Goal: Task Accomplishment & Management: Complete application form

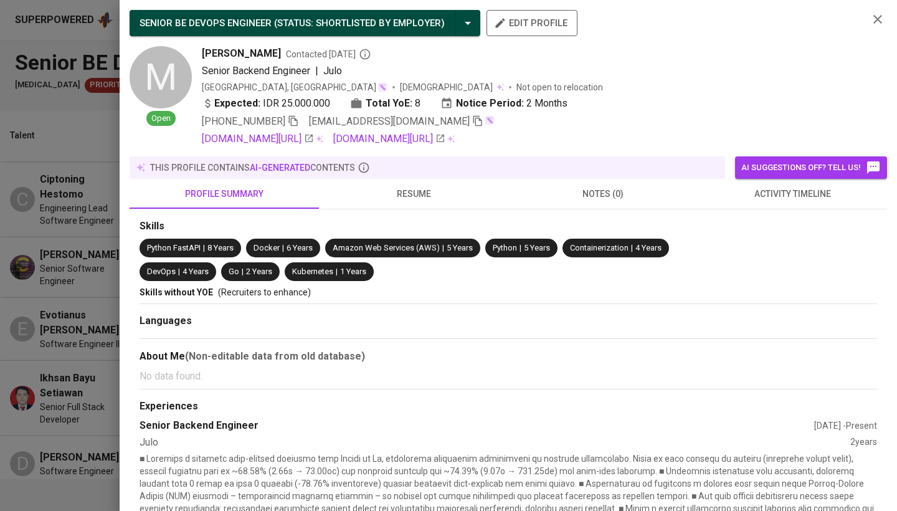
scroll to position [127, 0]
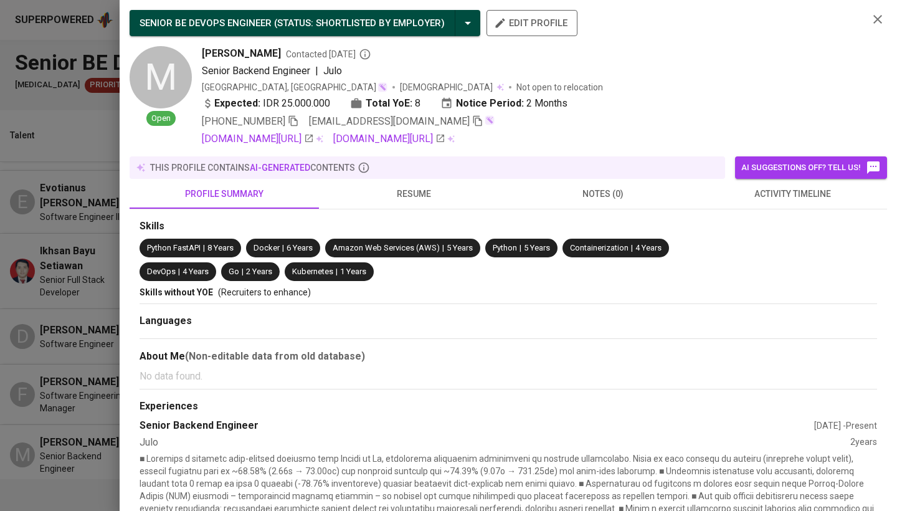
click at [119, 270] on div at bounding box center [448, 255] width 897 height 511
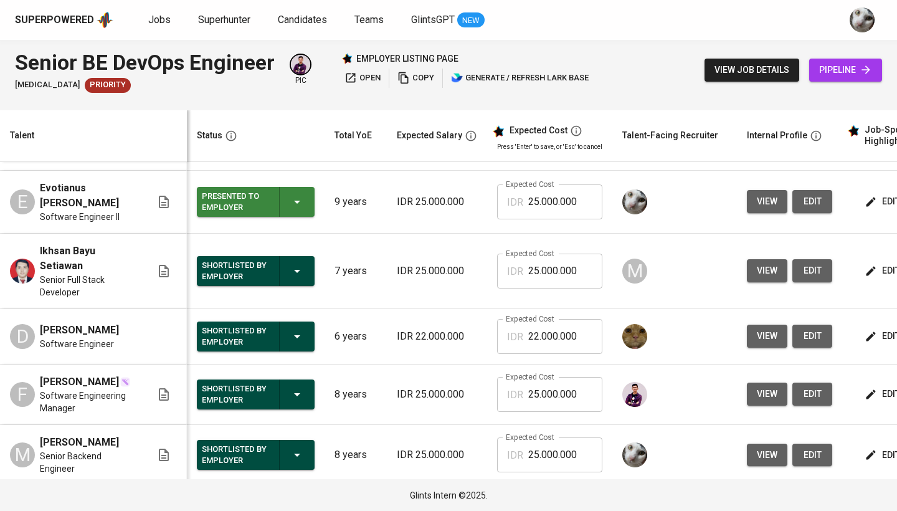
click at [101, 273] on span "Senior Full Stack Developer" at bounding box center [88, 285] width 97 height 25
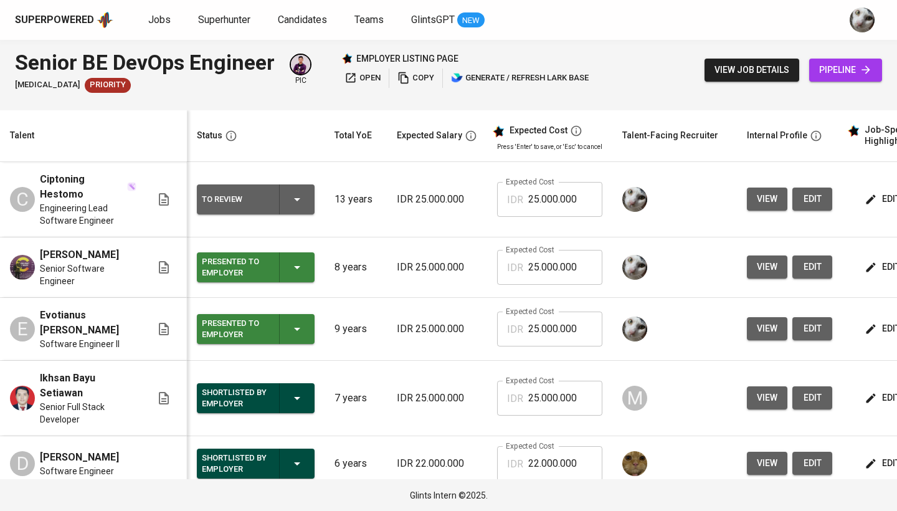
scroll to position [0, 0]
click at [874, 195] on span "edit" at bounding box center [883, 199] width 33 height 16
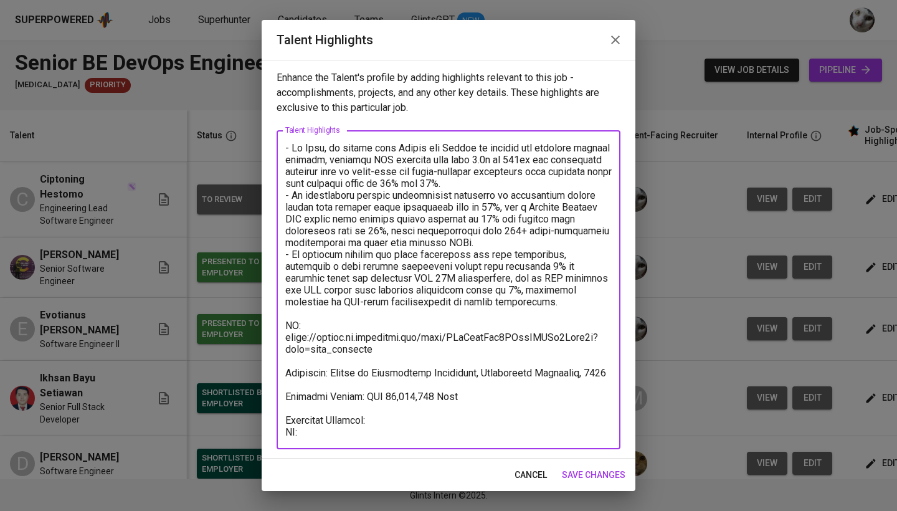
click at [398, 433] on textarea at bounding box center [448, 290] width 326 height 296
paste textarea "https://glints.sg.larksuite.com/minutes/obsgskw6uo42t72ky68pv376?from=from_copy…"
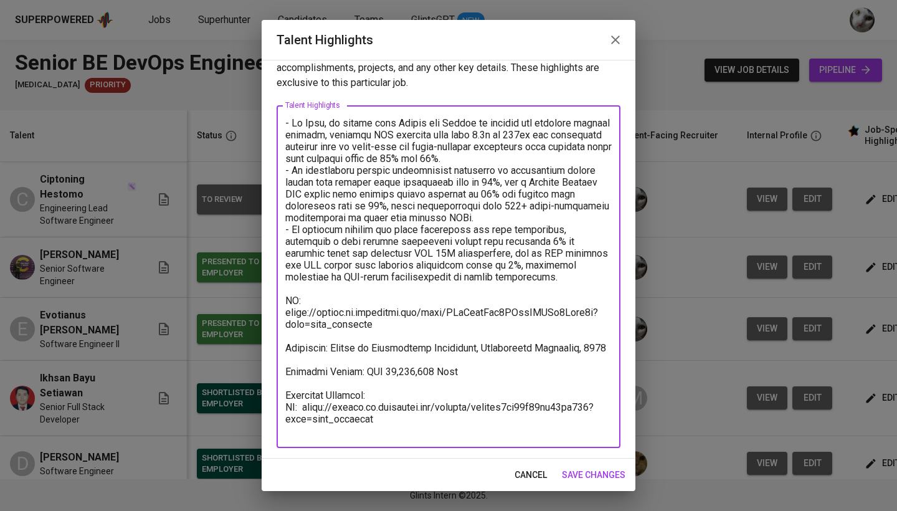
scroll to position [25, 0]
click at [390, 396] on textarea at bounding box center [448, 276] width 326 height 319
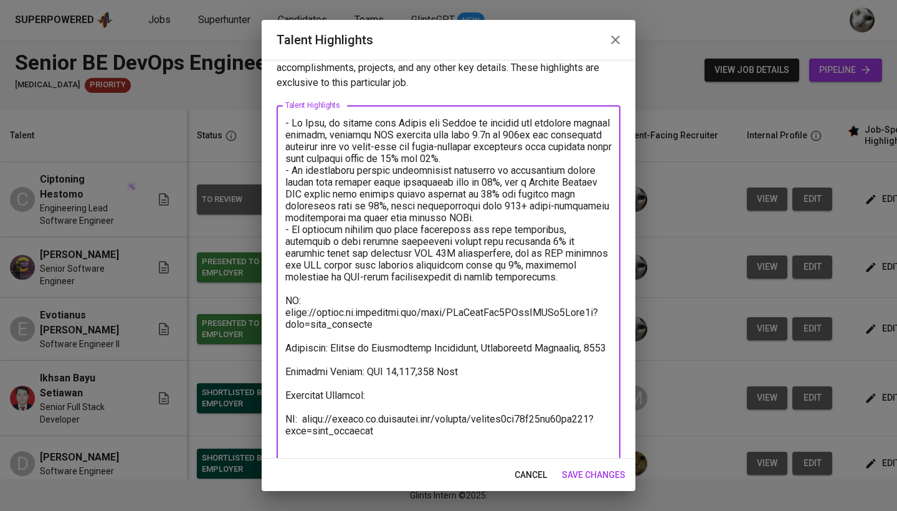
type textarea "- At Julo, he worked with Python and Golang to develop and optimize backend sys…"
click at [589, 474] on span "save changes" at bounding box center [594, 475] width 64 height 16
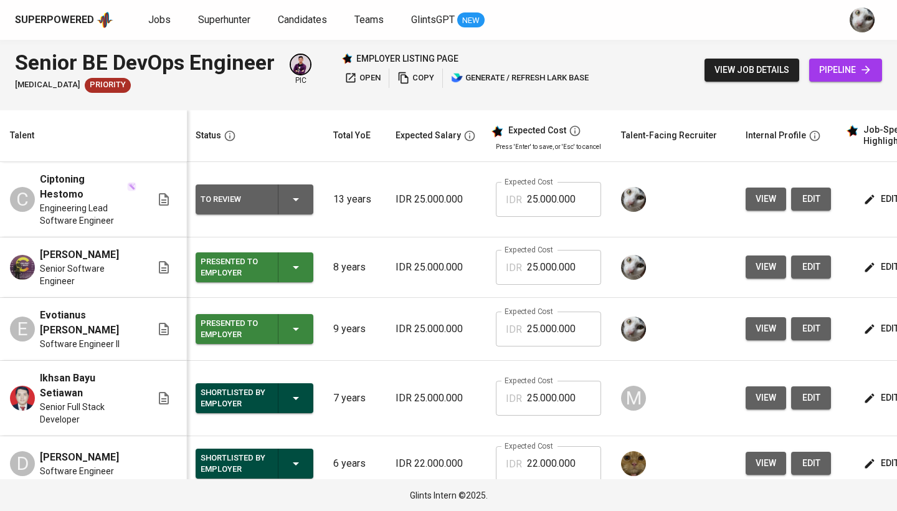
scroll to position [0, 1]
click at [866, 202] on icon "button" at bounding box center [869, 199] width 12 height 12
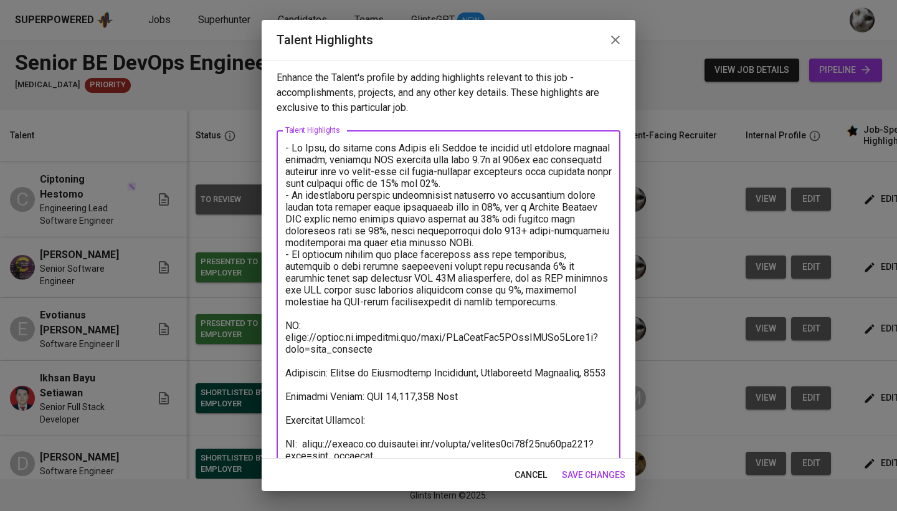
click at [433, 418] on textarea at bounding box center [448, 307] width 326 height 331
paste textarea "https://glints.sg.larksuite.com/minutes/obsgsnb8rpa1e73c5t7e6uc9?from=from_copy…"
type textarea "- At Julo, he worked with Python and Golang to develop and optimize backend sys…"
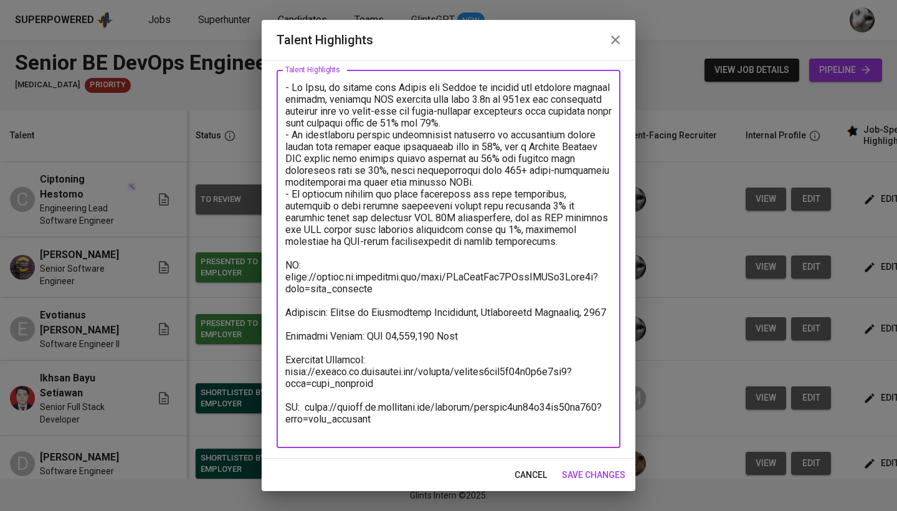
scroll to position [60, 0]
click at [610, 481] on span "save changes" at bounding box center [594, 475] width 64 height 16
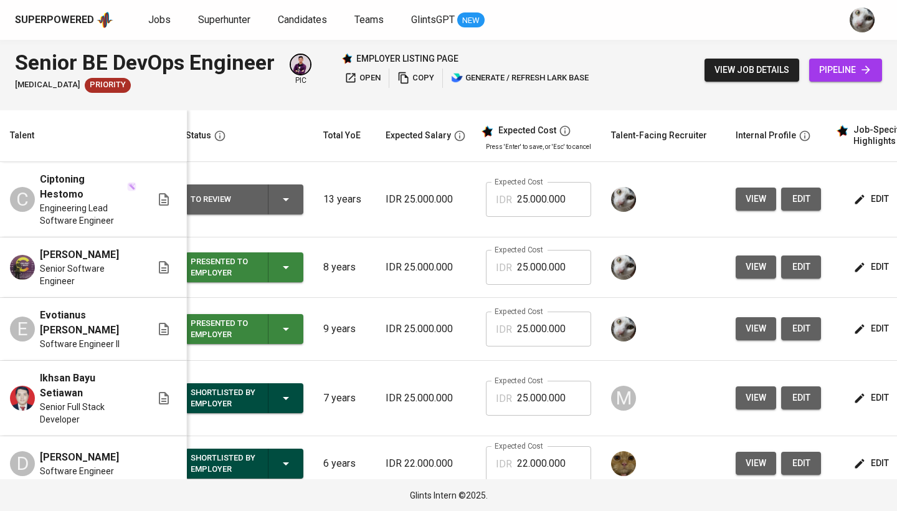
scroll to position [0, 0]
click at [758, 68] on span "view job details" at bounding box center [751, 70] width 75 height 16
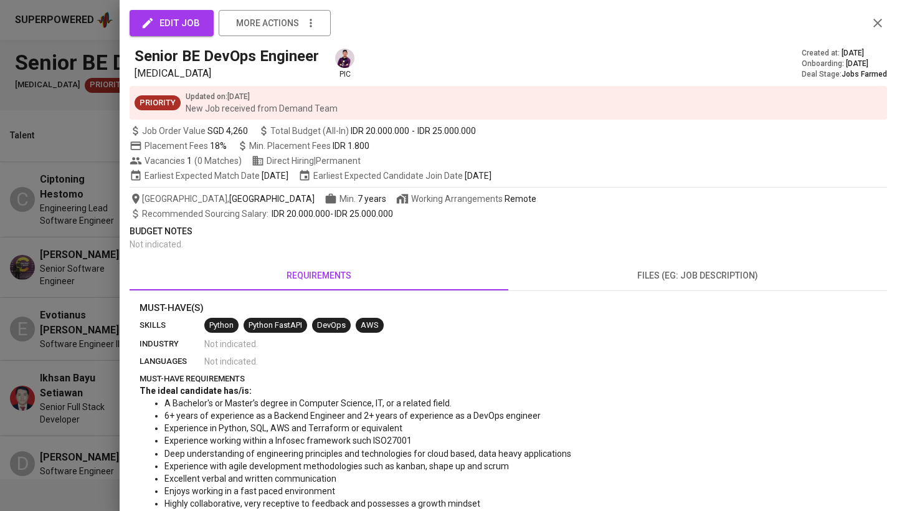
click at [0, 163] on div at bounding box center [448, 255] width 897 height 511
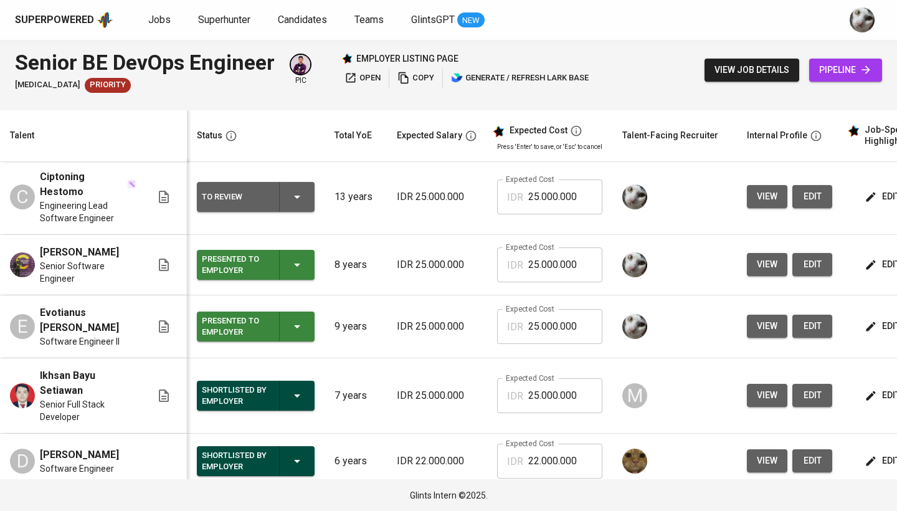
scroll to position [2, 0]
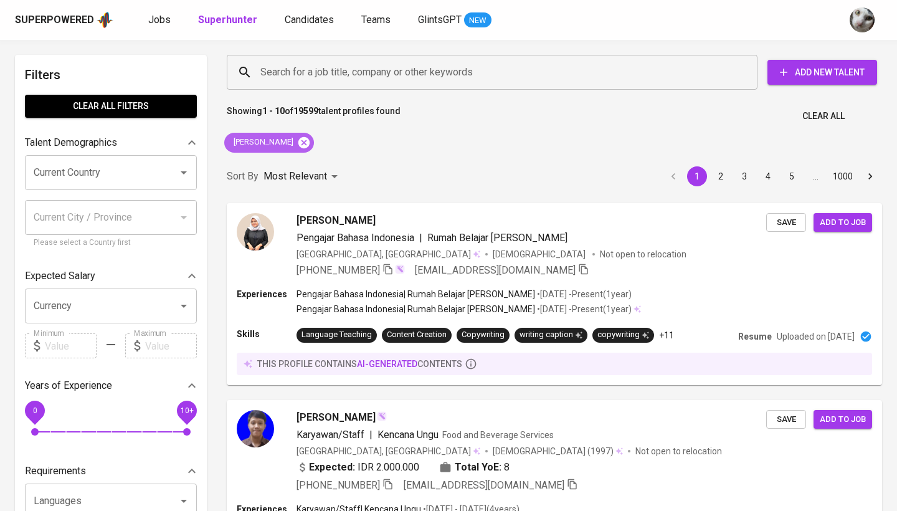
click at [301, 143] on icon at bounding box center [303, 141] width 11 height 11
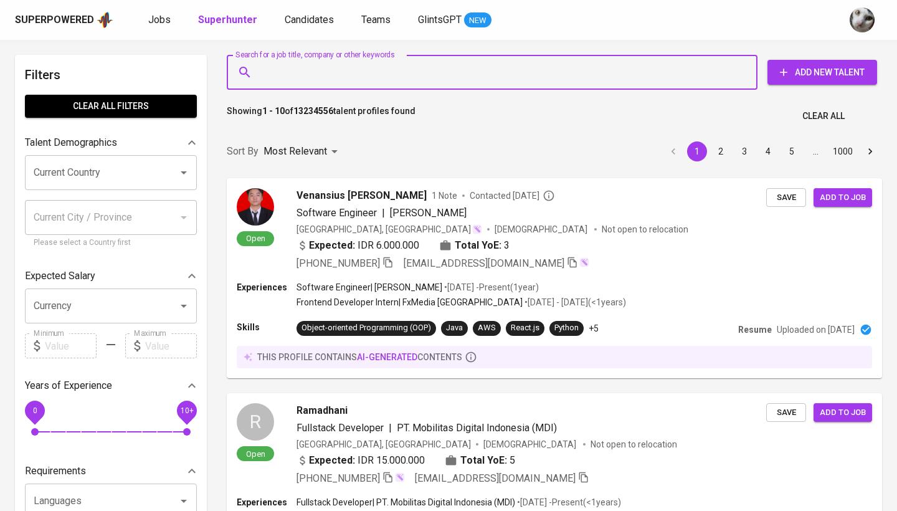
click at [367, 81] on input "Search for a job title, company or other keywords" at bounding box center [495, 72] width 476 height 24
paste input "me@ardinugraha.com"
type input "me@ardinugraha.com"
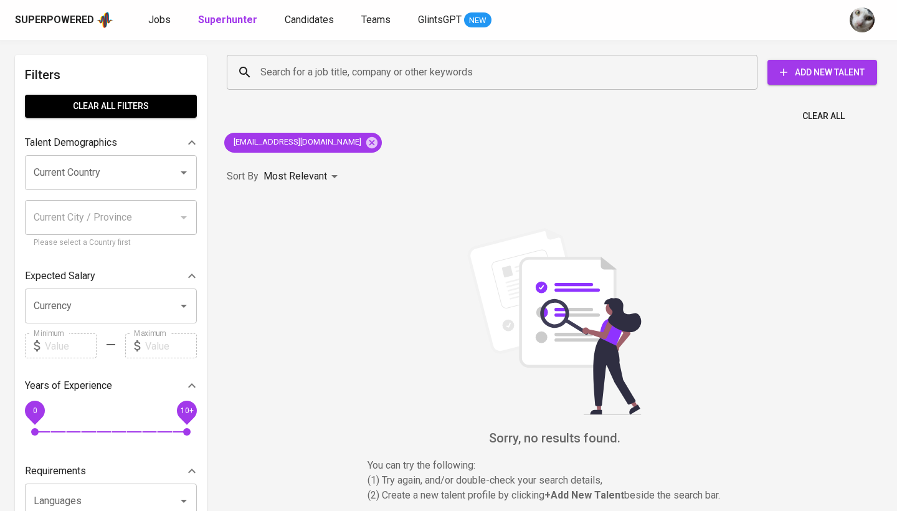
click at [831, 57] on div "Search for a job title, company or other keywords Search for a job title, compa…" at bounding box center [552, 72] width 650 height 35
click at [828, 62] on button "Add New Talent" at bounding box center [822, 72] width 110 height 25
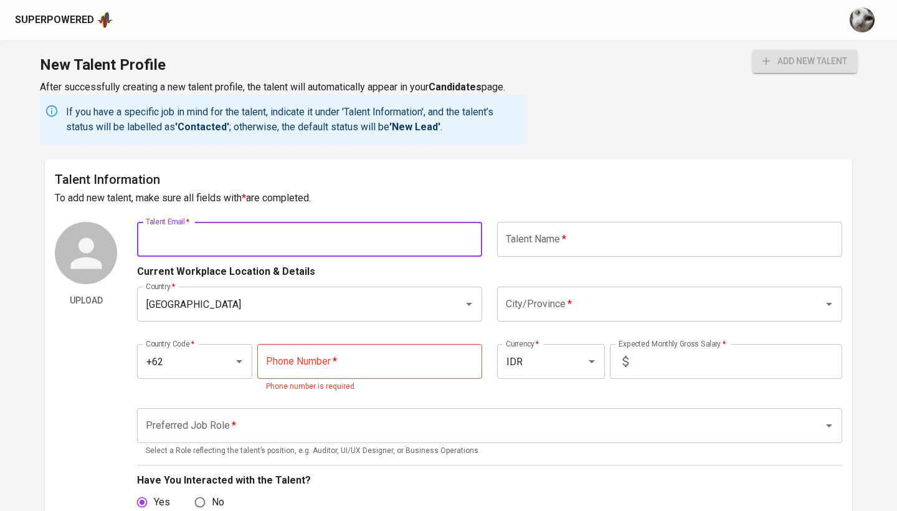
paste input "me@ardinugraha.com"
type input "me@ardinugraha.com"
click at [803, 61] on button "add new talent" at bounding box center [804, 61] width 105 height 23
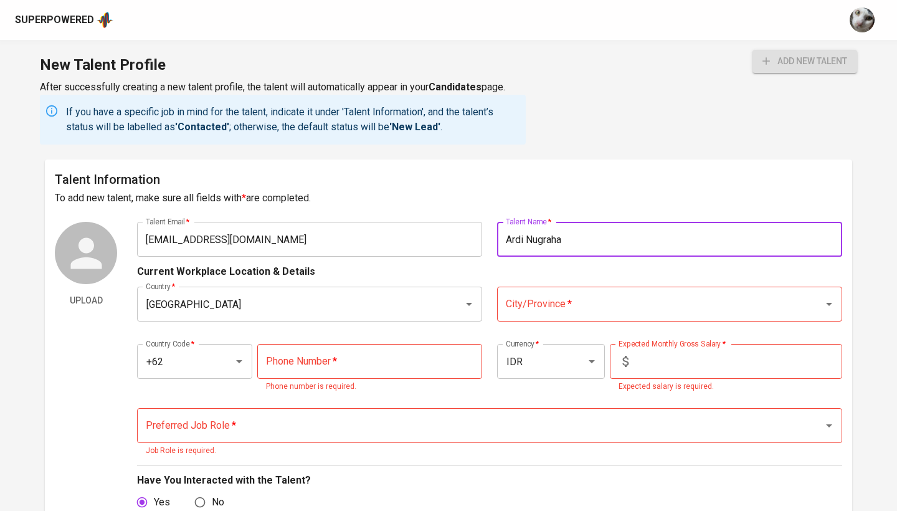
type input "Ardi Nugraha"
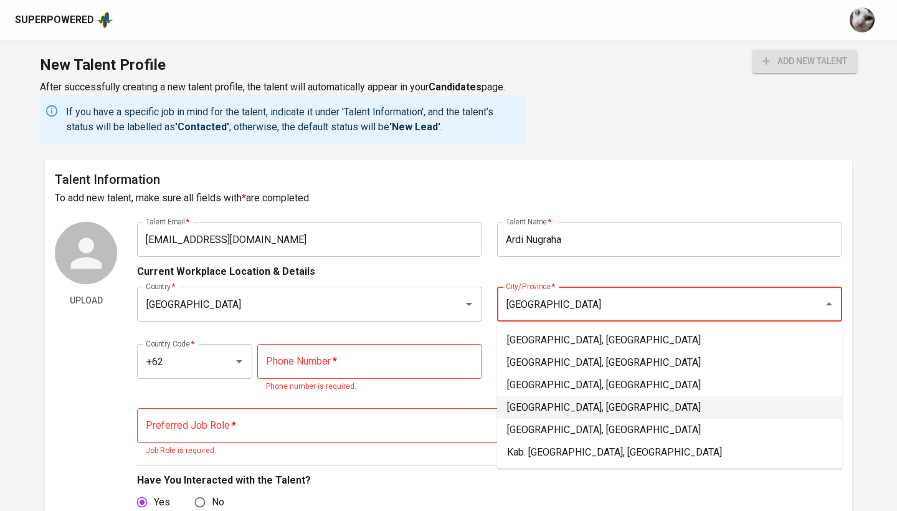
click at [542, 410] on li "Jakarta Pusat, DKI Jakarta" at bounding box center [669, 407] width 345 height 22
type input "Jakarta Pusat, DKI Jakarta"
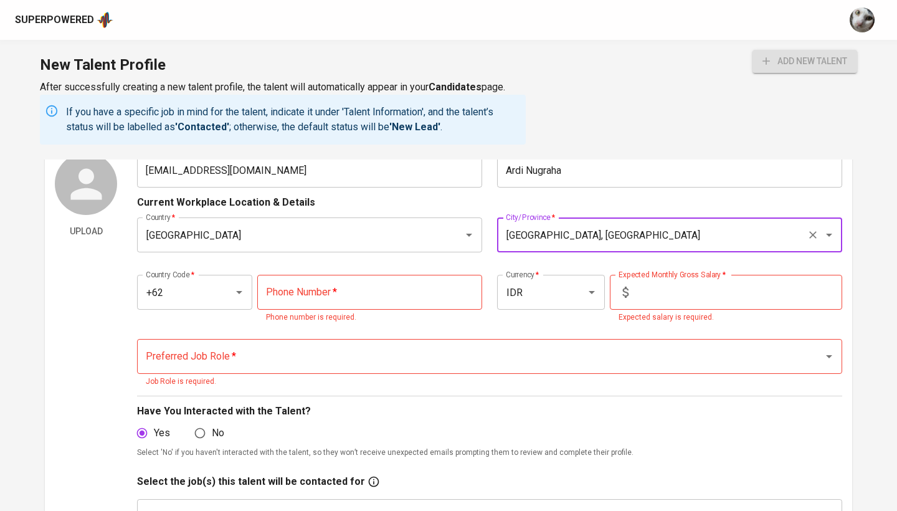
scroll to position [79, 0]
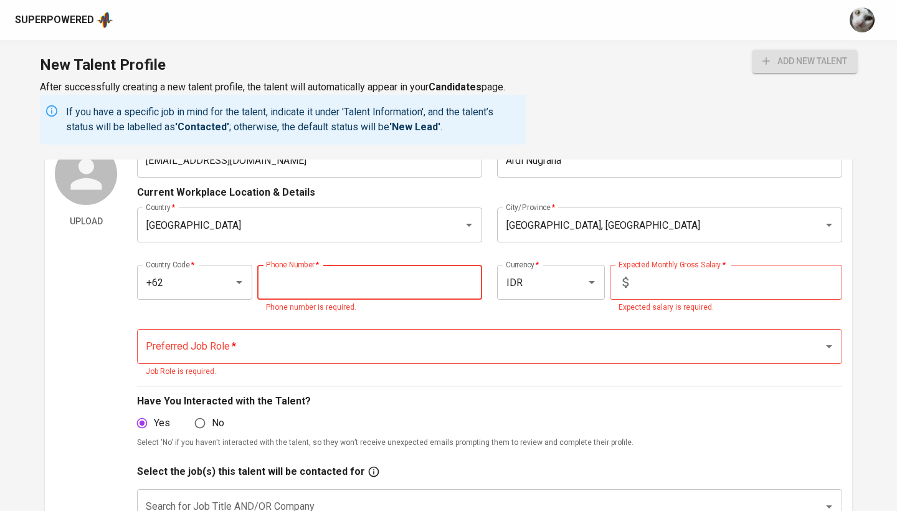
paste input "812-1187-5707"
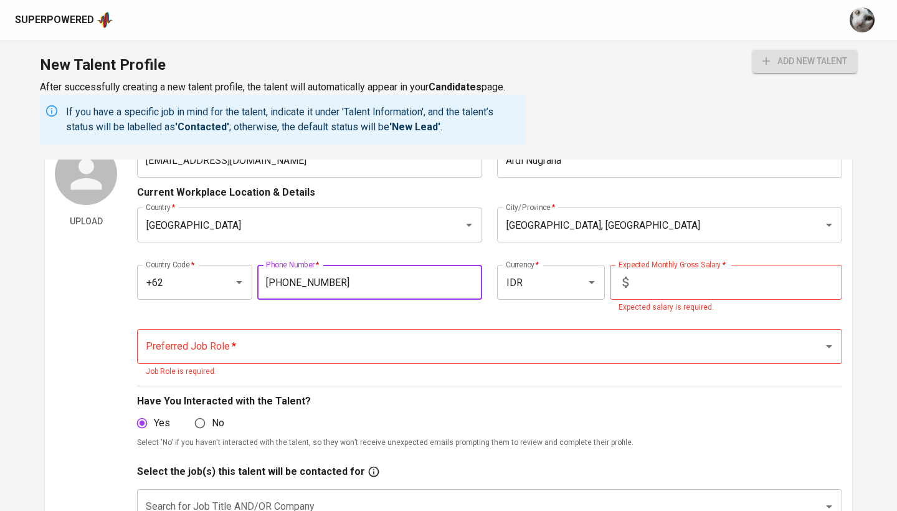
type input "812-1187-5707"
click at [712, 281] on input "text" at bounding box center [737, 282] width 209 height 35
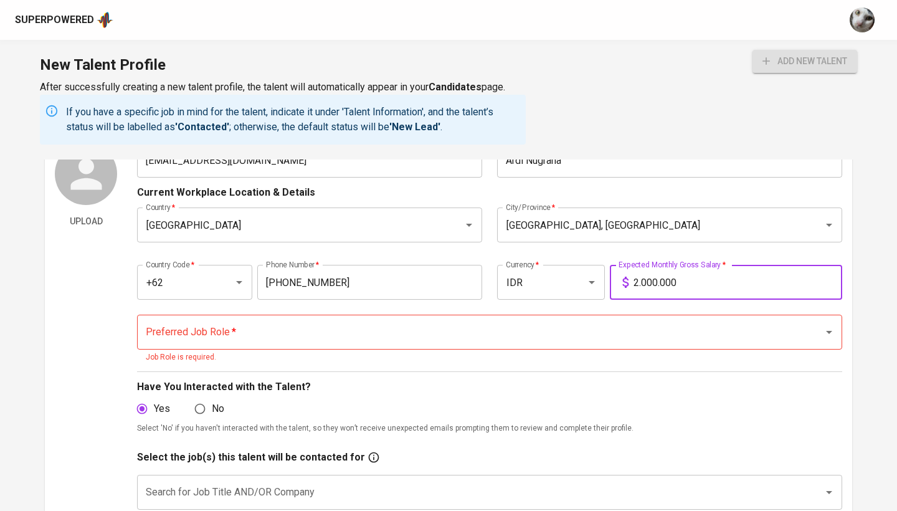
type input "20.000.000"
click at [608, 329] on input "Preferred Job Role   *" at bounding box center [472, 332] width 659 height 24
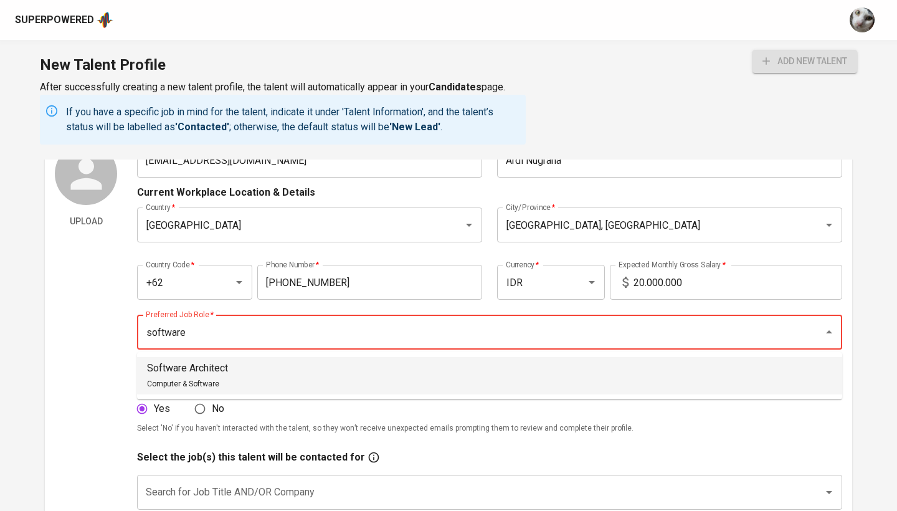
click at [454, 365] on li "Software Architect Computer & Software" at bounding box center [489, 375] width 705 height 37
type input "Software Architect"
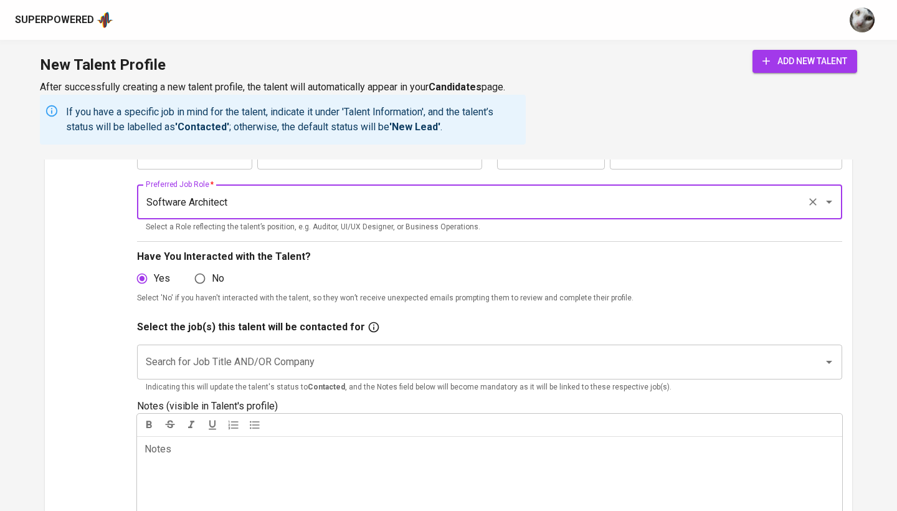
scroll to position [267, 0]
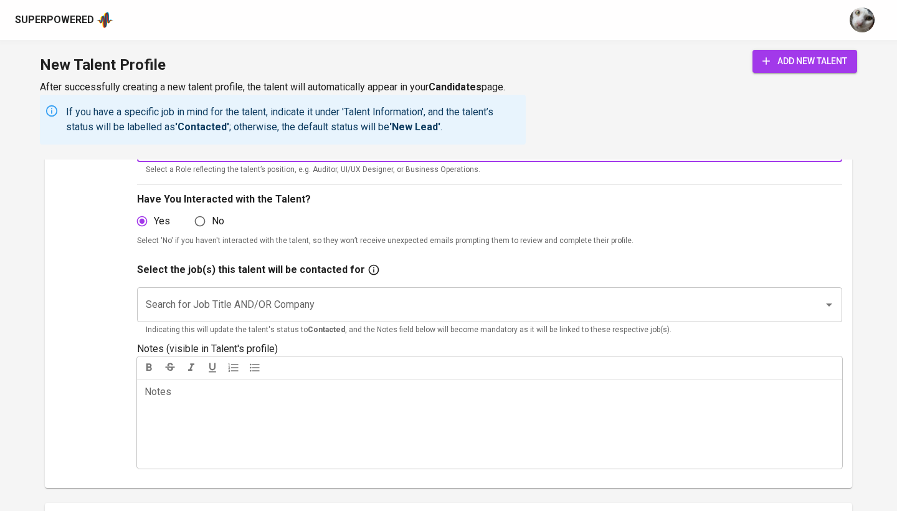
click at [383, 316] on div "Search for Job Title AND/OR Company" at bounding box center [489, 304] width 705 height 35
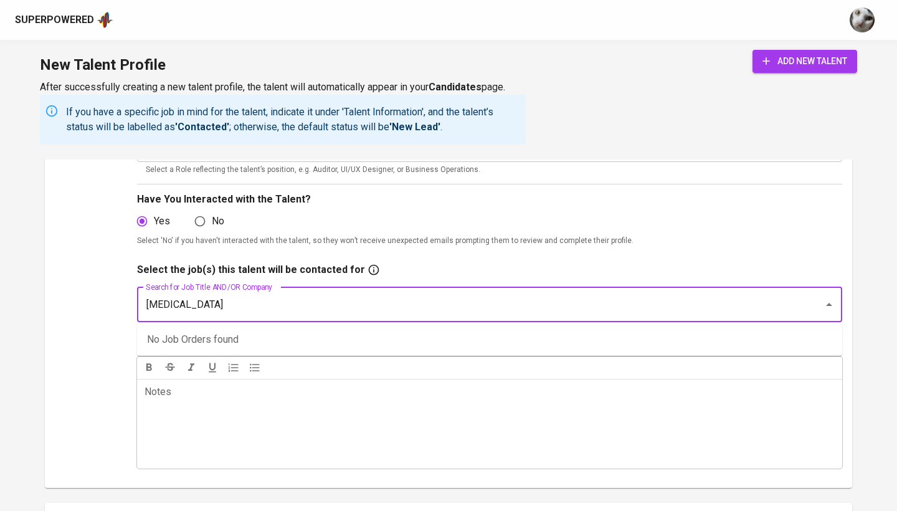
type input "[MEDICAL_DATA]"
drag, startPoint x: 645, startPoint y: 232, endPoint x: 635, endPoint y: 233, distance: 10.7
click at [645, 232] on div "Yes No" at bounding box center [489, 221] width 705 height 24
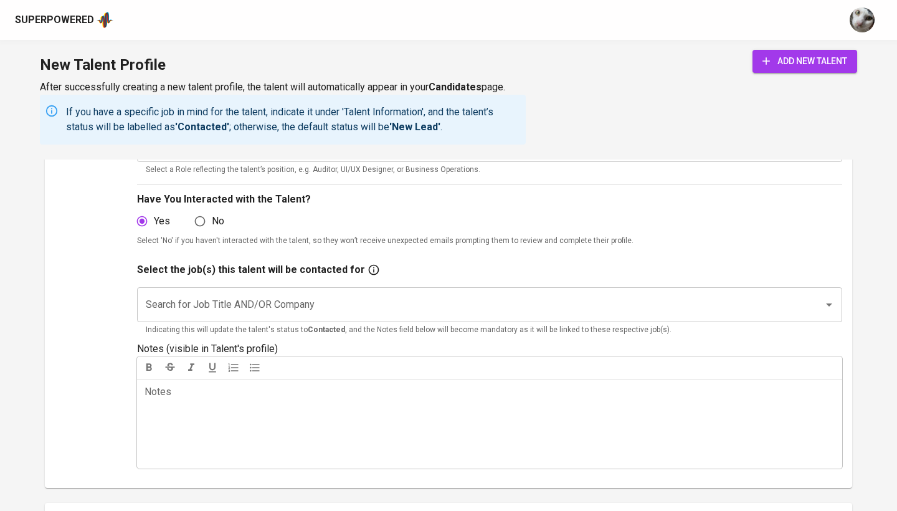
click at [775, 72] on div "add new talent" at bounding box center [804, 97] width 105 height 95
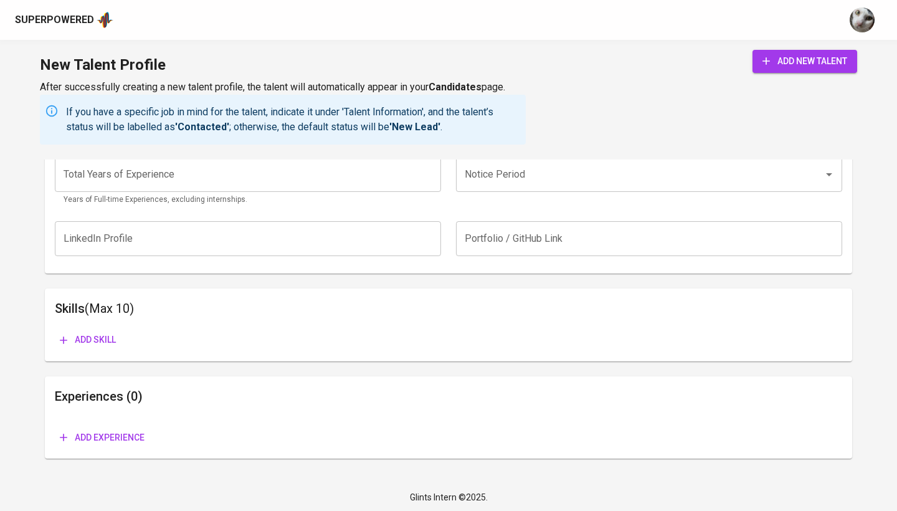
scroll to position [824, 0]
click at [810, 62] on span "add new talent" at bounding box center [804, 62] width 85 height 16
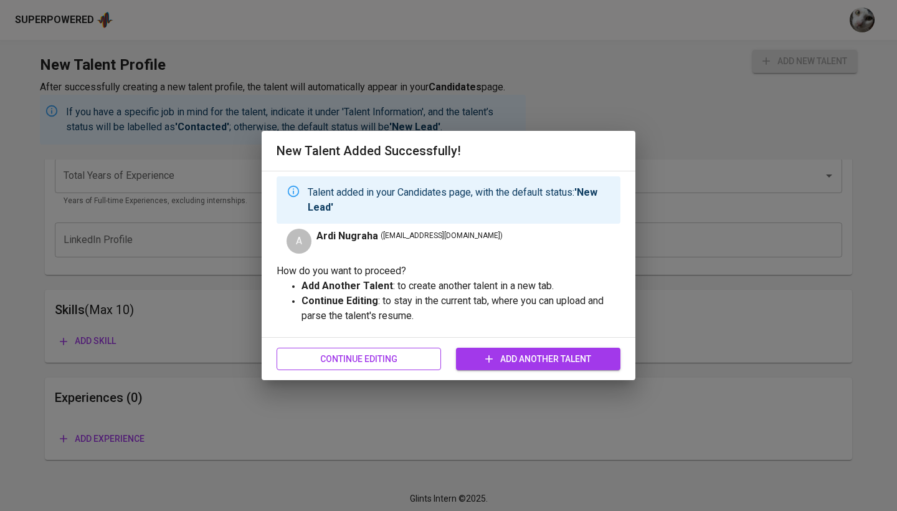
click at [400, 363] on span "Continue Editing" at bounding box center [358, 359] width 144 height 16
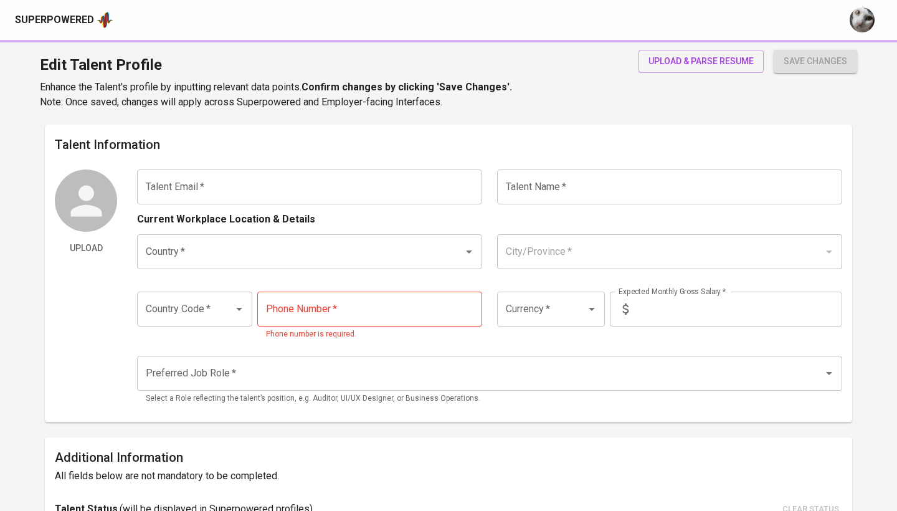
type input "me@ardinugraha.com"
type input "Ardi Nugraha"
type input "Indonesia"
type input "Jakarta Pusat, DKI Jakarta"
type input "+62"
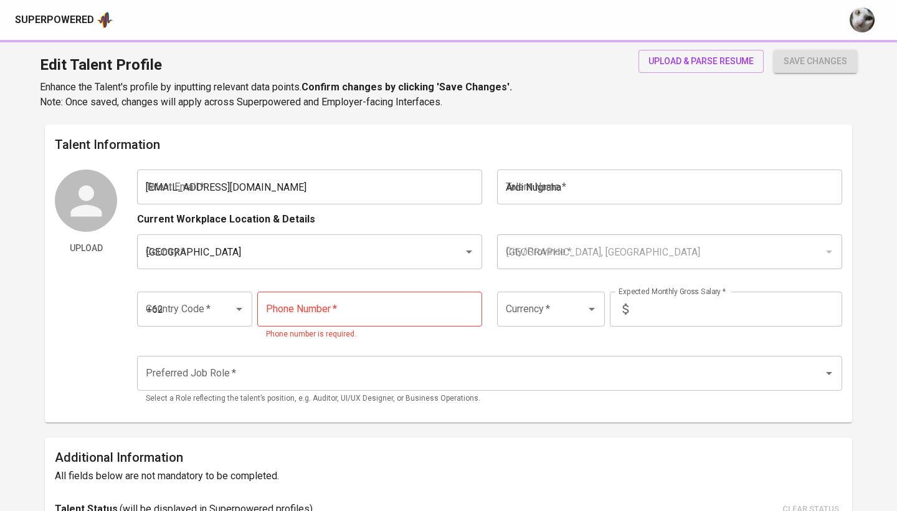
type input "812-1187-5707"
type input "IDR"
type input "Software Architect"
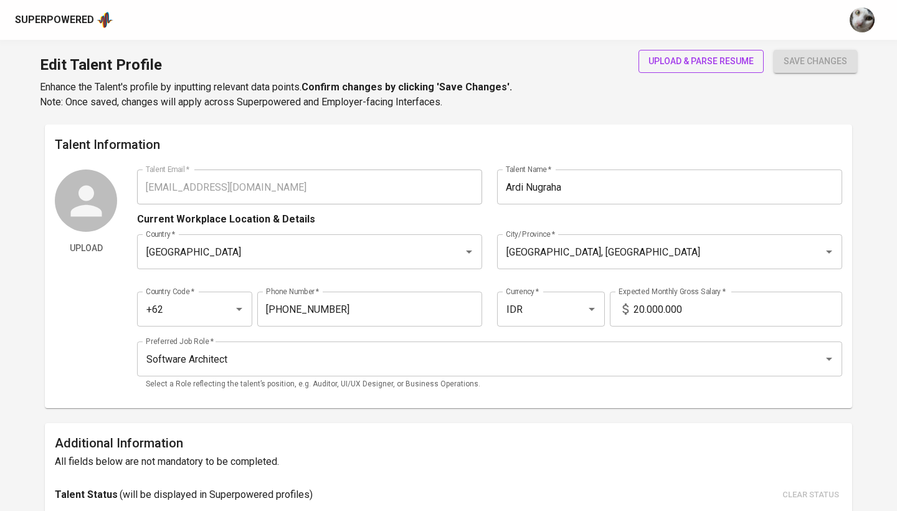
click at [713, 61] on span "upload & parse resume" at bounding box center [700, 62] width 105 height 16
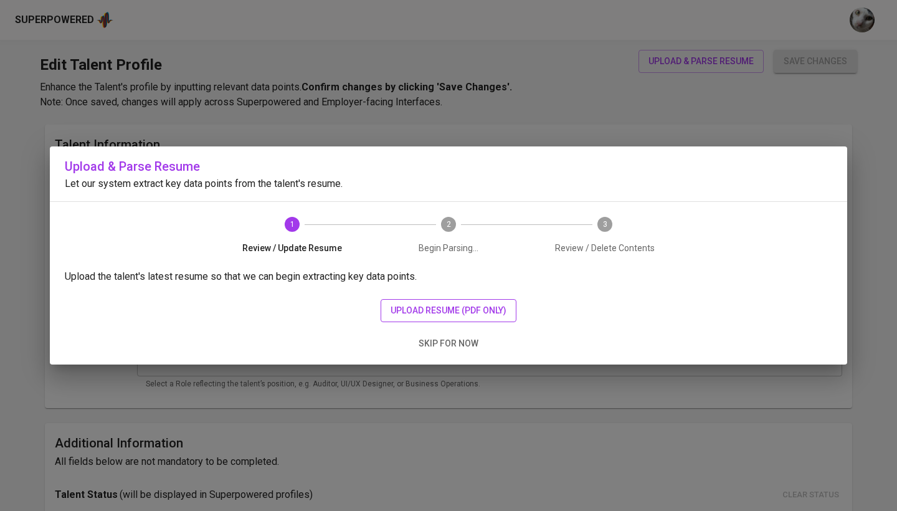
click at [435, 303] on span "upload resume (pdf only)" at bounding box center [448, 311] width 116 height 16
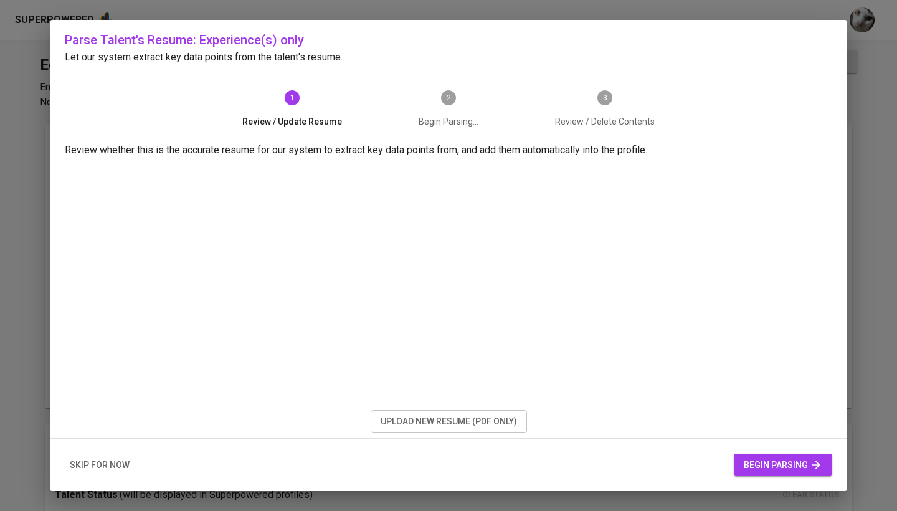
click at [798, 460] on span "begin parsing" at bounding box center [783, 465] width 78 height 16
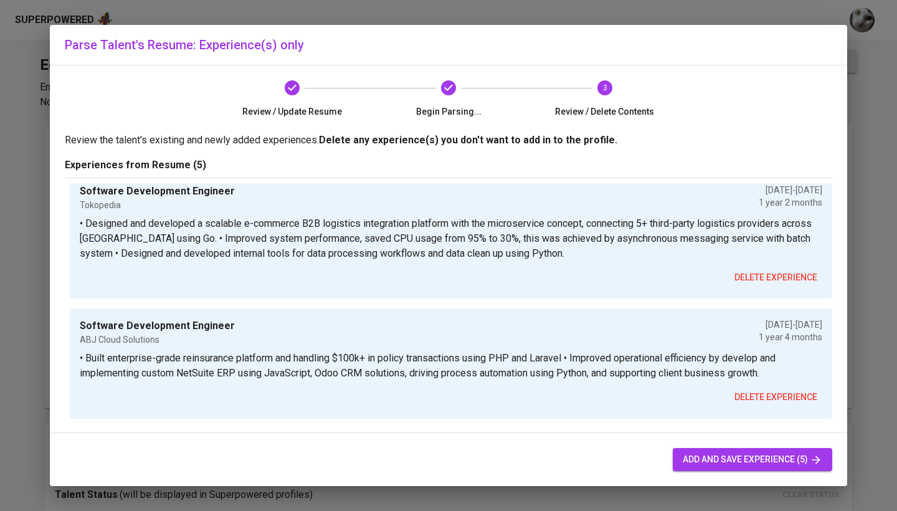
scroll to position [406, 0]
click at [736, 473] on div "add and save experience (5)" at bounding box center [448, 459] width 797 height 53
click at [733, 468] on button "add and save experience (5)" at bounding box center [752, 459] width 159 height 23
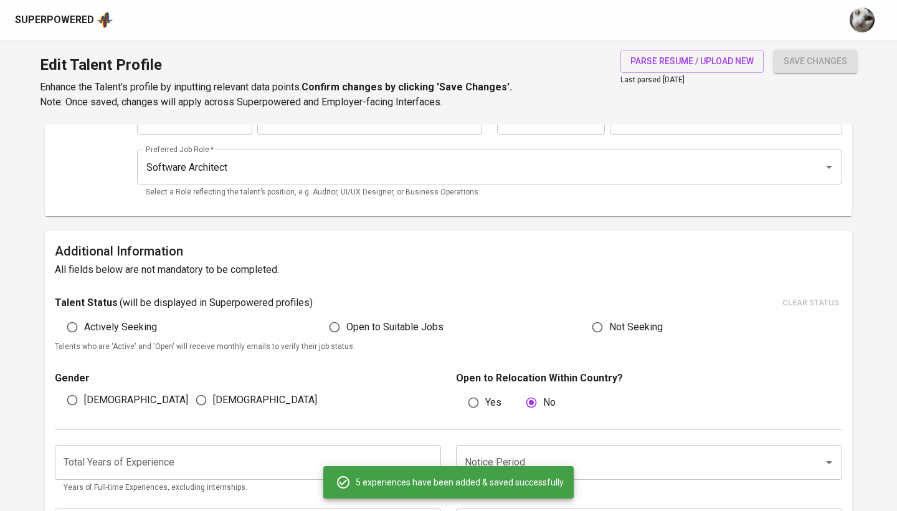
scroll to position [192, 0]
click at [102, 318] on label "Actively Seeking" at bounding box center [108, 327] width 97 height 24
click at [84, 318] on input "Actively Seeking" at bounding box center [72, 327] width 24 height 24
radio input "true"
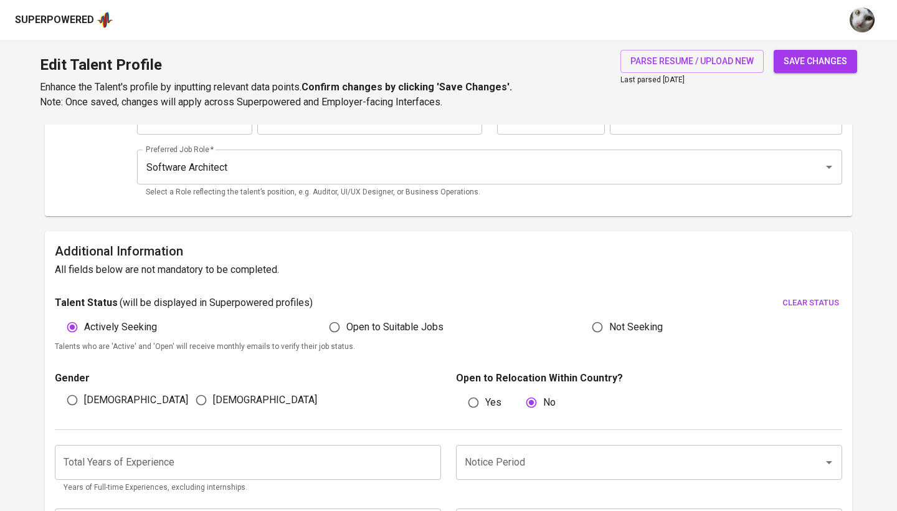
click at [97, 397] on span "Male" at bounding box center [136, 399] width 104 height 15
click at [84, 397] on input "Male" at bounding box center [72, 400] width 24 height 24
radio input "true"
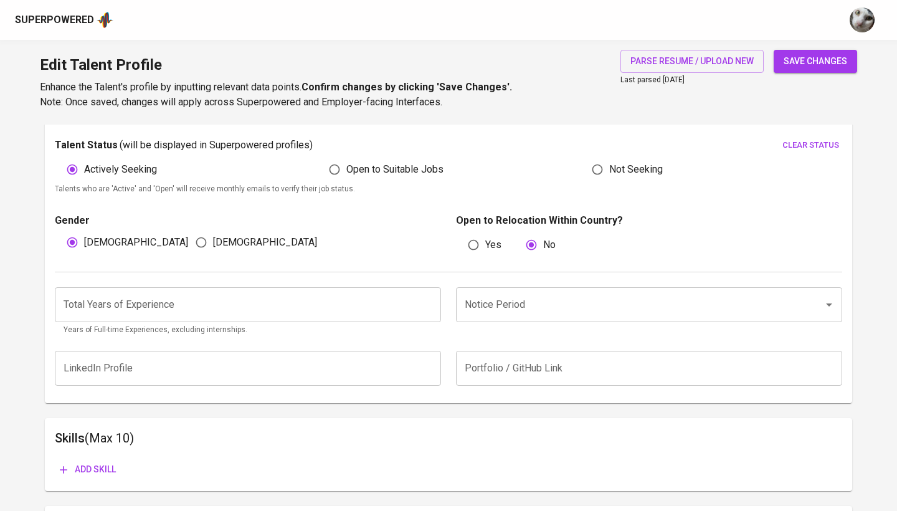
scroll to position [353, 0]
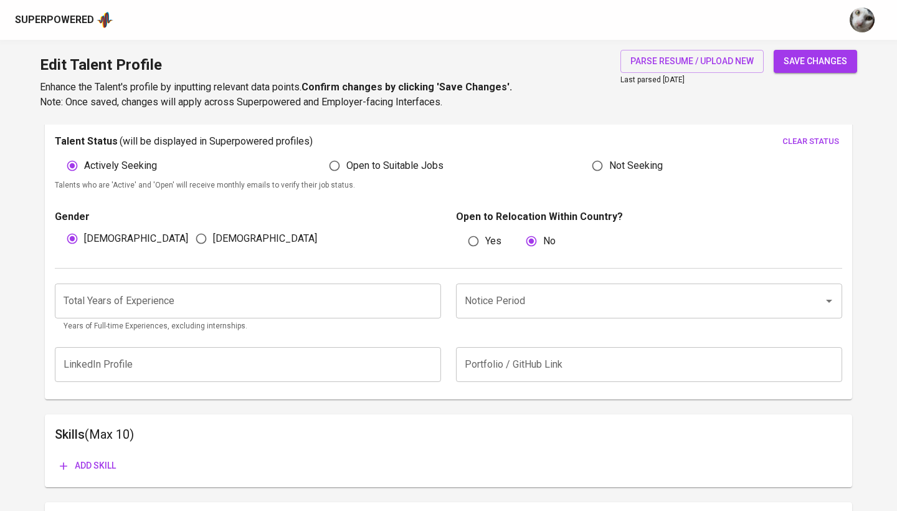
click at [215, 315] on input "number" at bounding box center [248, 300] width 386 height 35
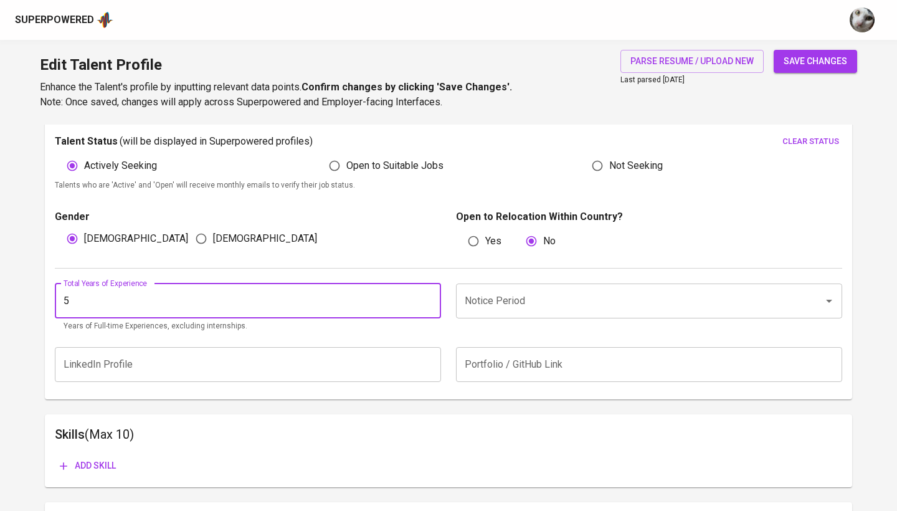
type input "5"
click at [531, 303] on input "Notice Period" at bounding box center [631, 301] width 340 height 24
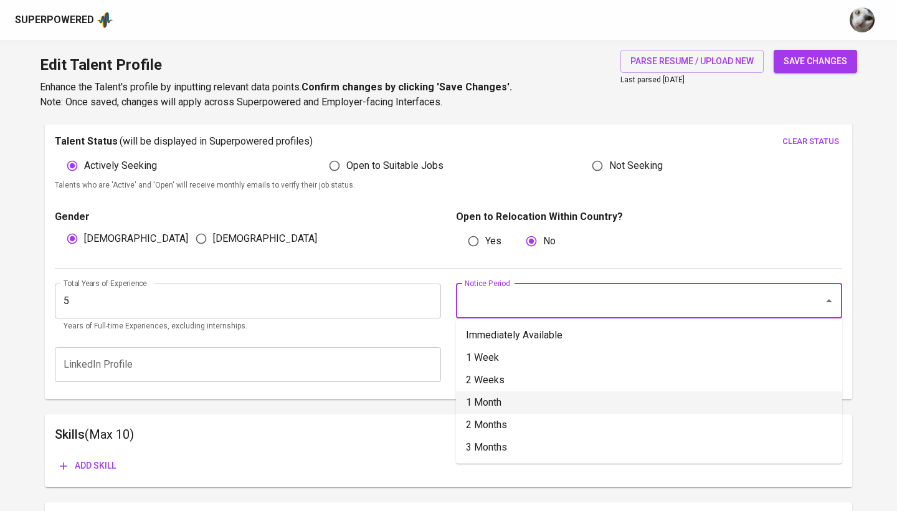
click at [527, 399] on li "1 Month" at bounding box center [649, 402] width 386 height 22
type input "1 Month"
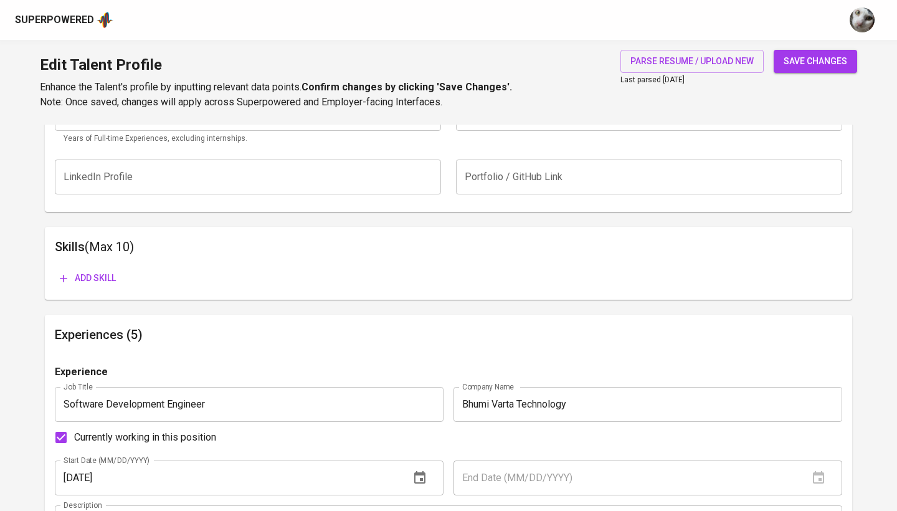
scroll to position [555, 0]
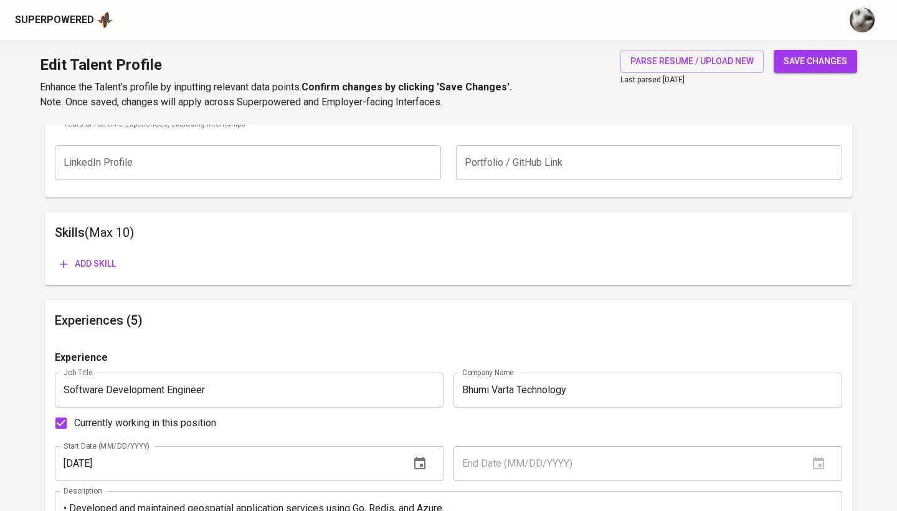
click at [81, 265] on span "Add skill" at bounding box center [88, 264] width 56 height 16
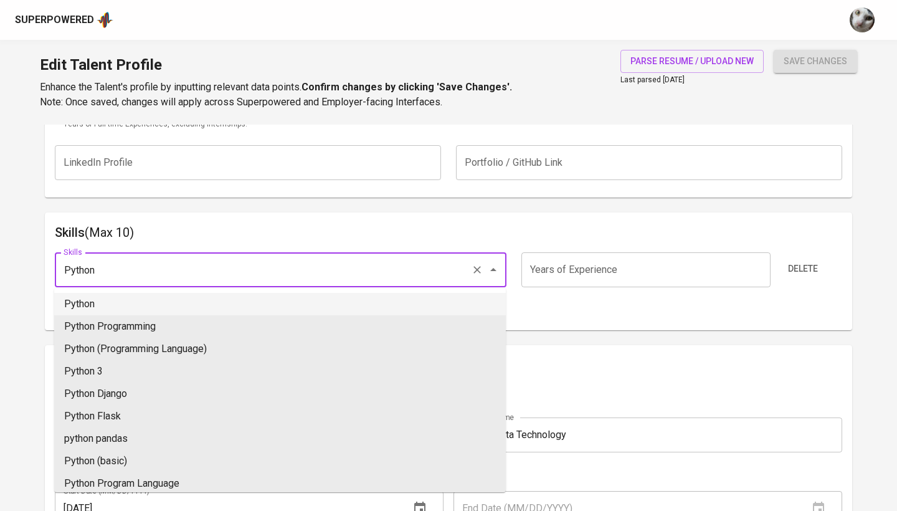
click at [247, 301] on li "Python" at bounding box center [279, 304] width 451 height 22
type input "Python"
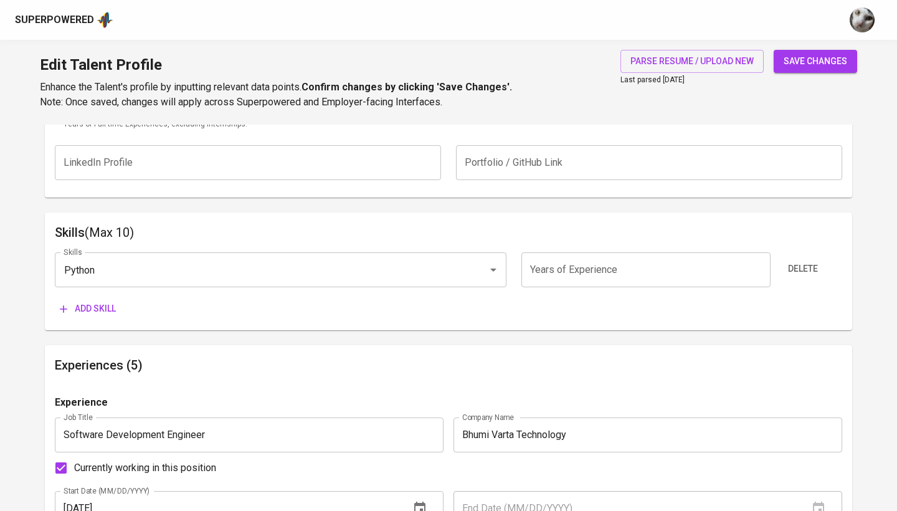
click at [596, 268] on input "number" at bounding box center [645, 269] width 248 height 35
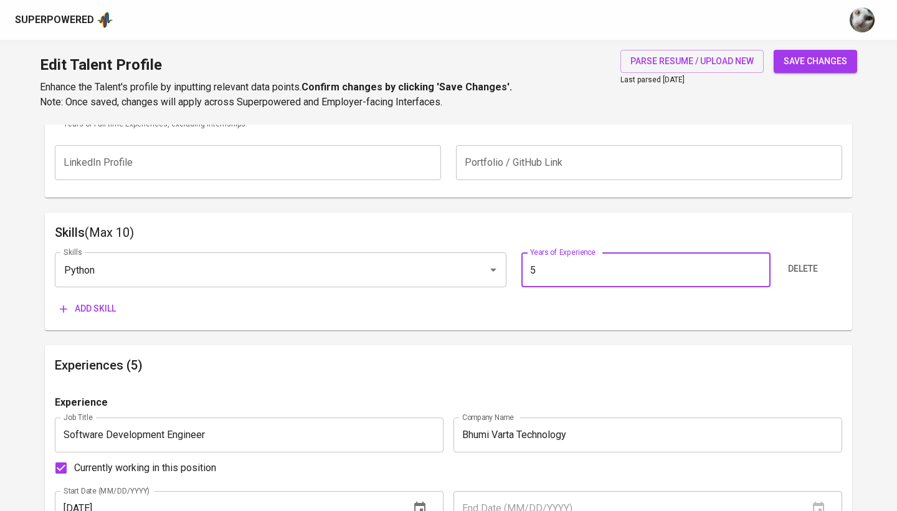
type input "5"
click at [95, 314] on button "Add skill" at bounding box center [88, 308] width 66 height 23
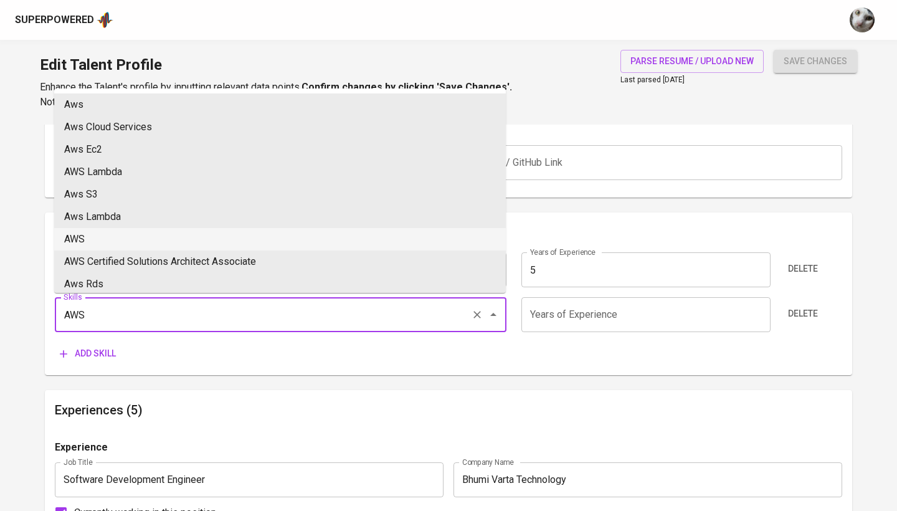
click at [131, 235] on li "AWS" at bounding box center [279, 239] width 451 height 22
type input "AWS"
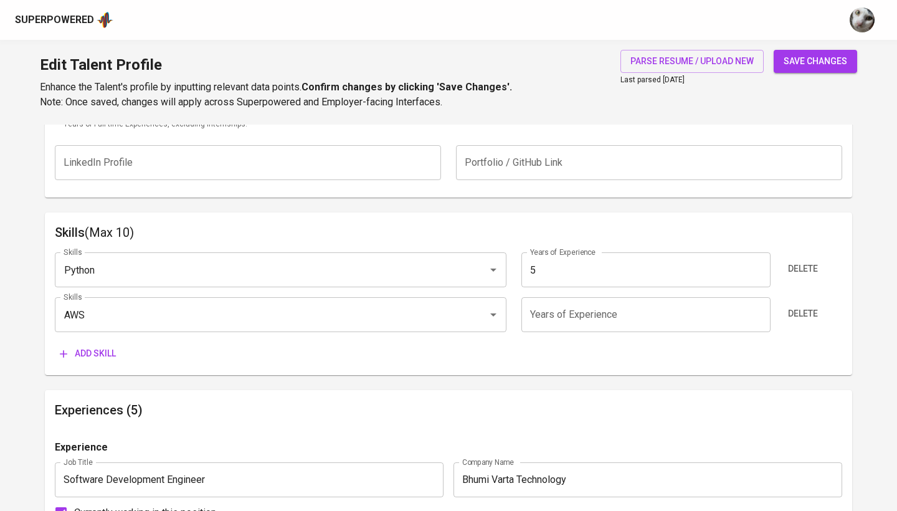
click at [546, 306] on input "number" at bounding box center [645, 314] width 248 height 35
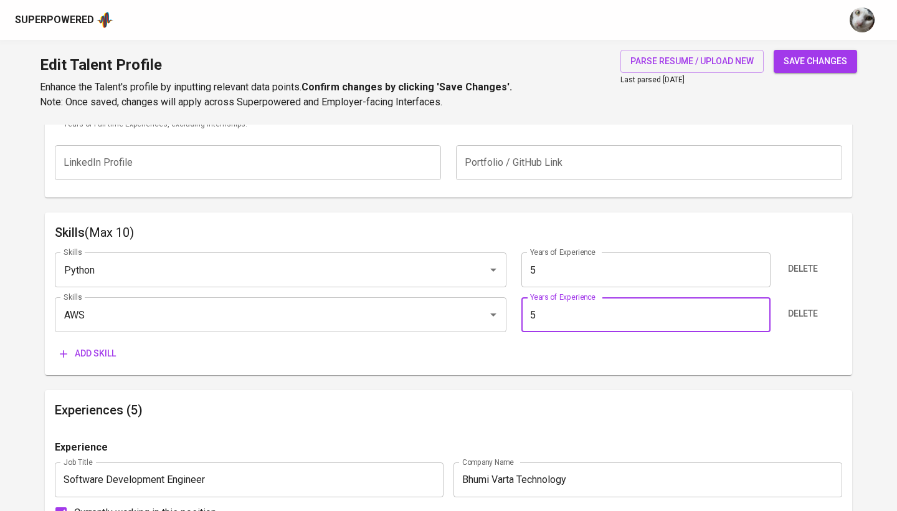
type input "5"
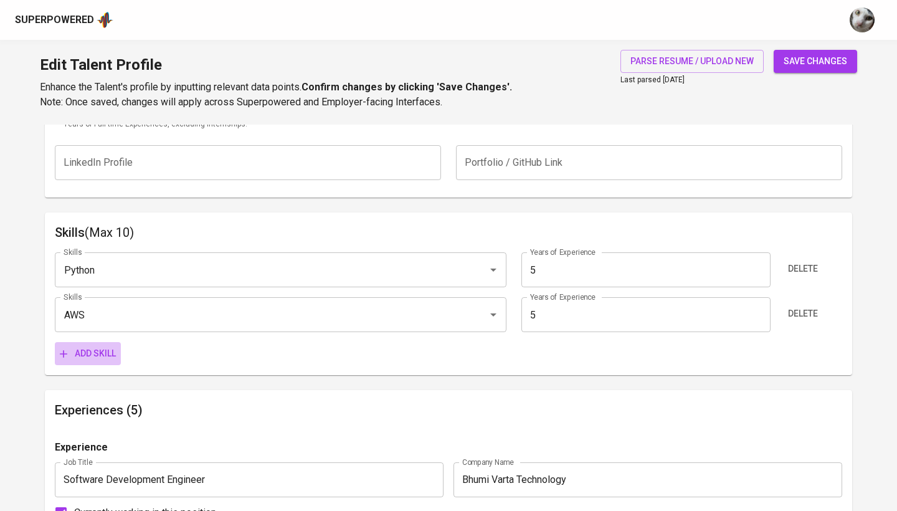
click at [107, 348] on span "Add skill" at bounding box center [88, 354] width 56 height 16
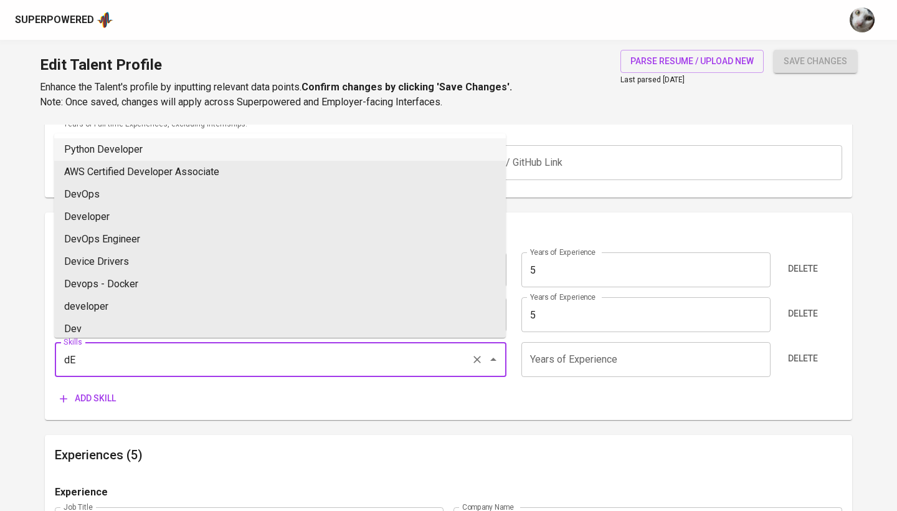
type input "d"
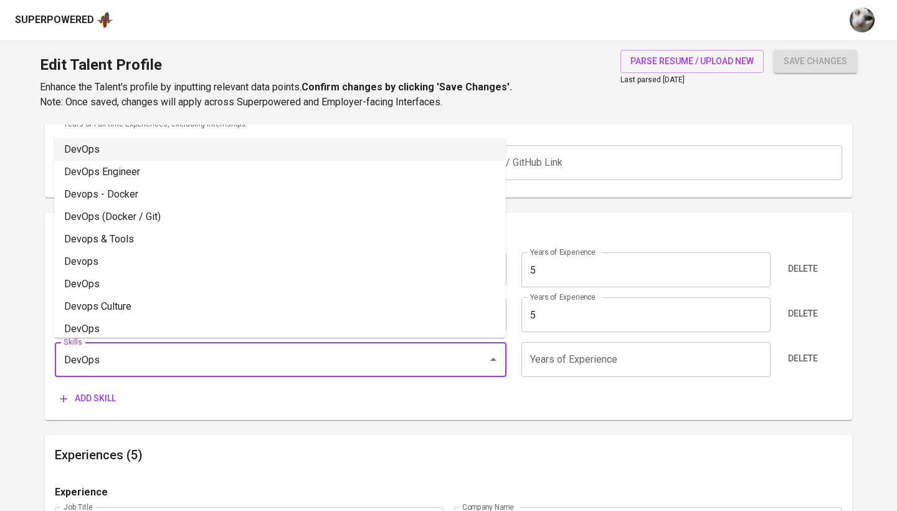
click at [254, 150] on li "DevOps" at bounding box center [279, 149] width 451 height 22
type input "DevOps"
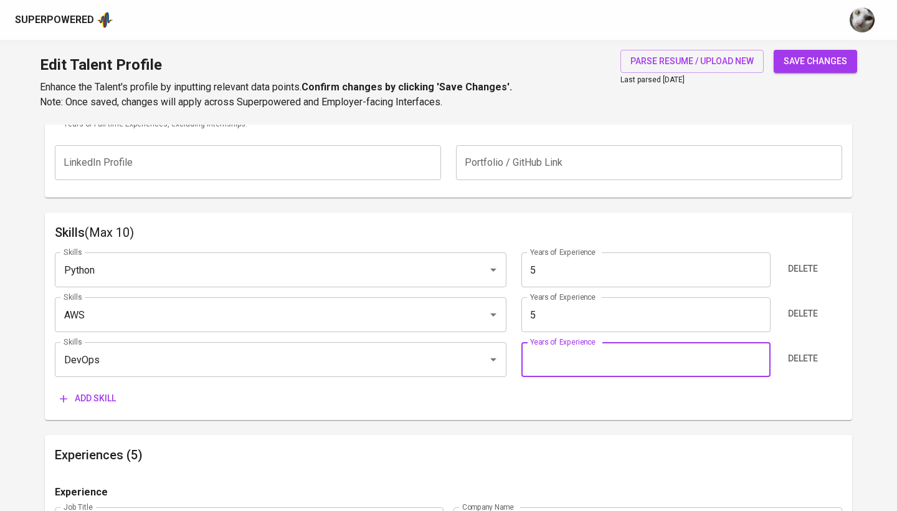
click at [583, 356] on input "number" at bounding box center [645, 359] width 248 height 35
type input "2"
click at [91, 402] on span "Add skill" at bounding box center [88, 398] width 56 height 16
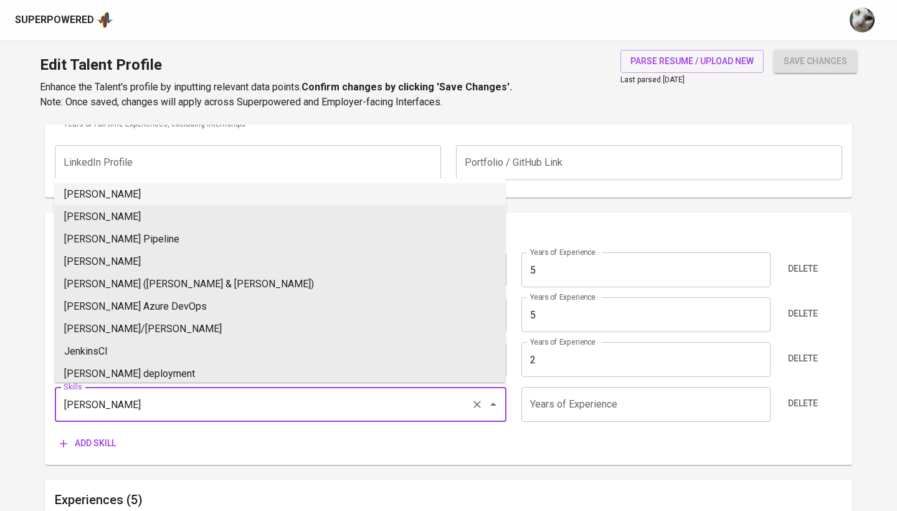
click at [162, 201] on li "Jenkins" at bounding box center [279, 194] width 451 height 22
type input "Jenkins"
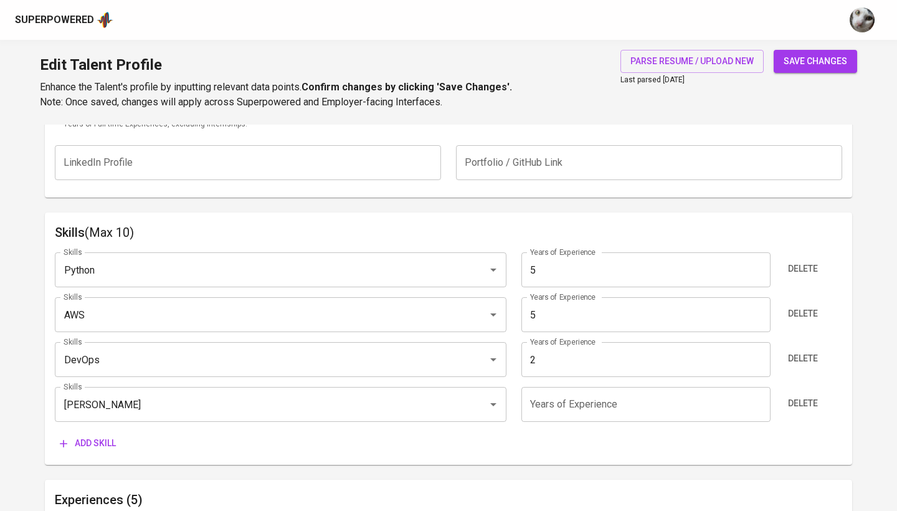
click at [564, 403] on input "number" at bounding box center [645, 404] width 248 height 35
type input "2"
click at [93, 438] on span "Add skill" at bounding box center [88, 443] width 56 height 16
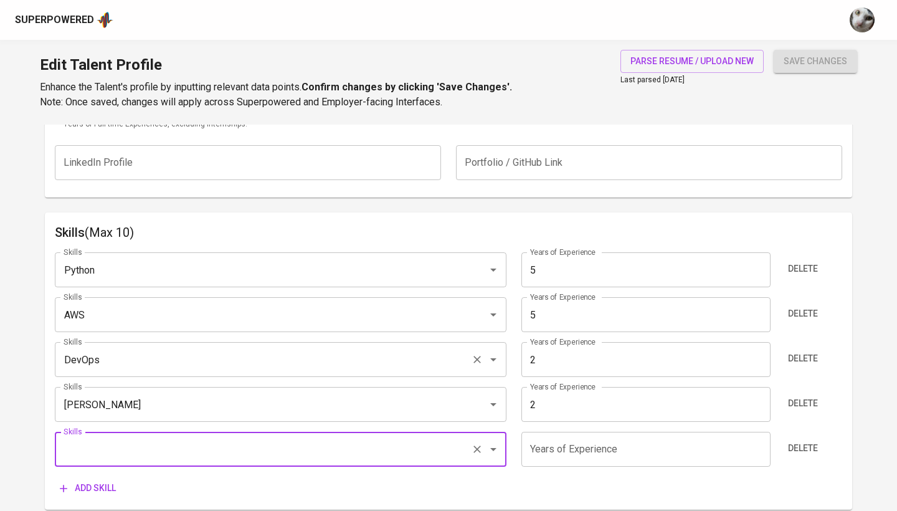
type input "y"
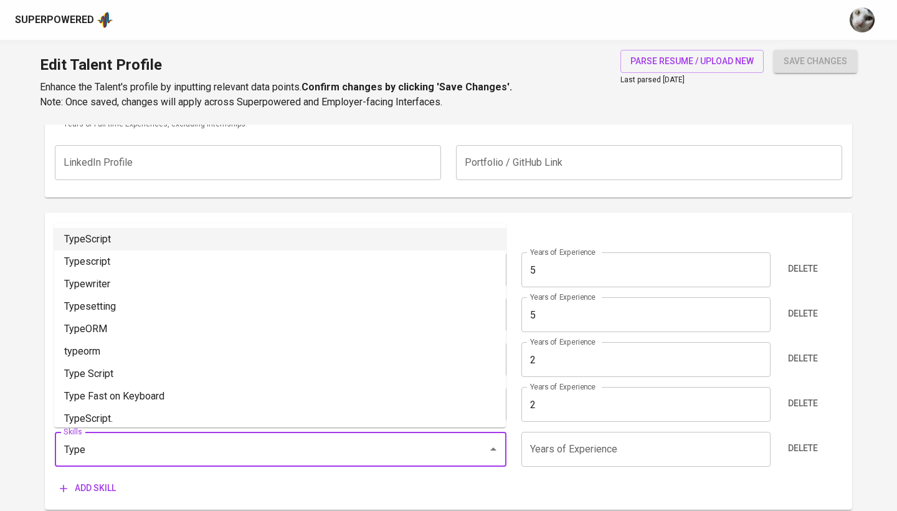
click at [244, 240] on li "TypeScript" at bounding box center [279, 239] width 451 height 22
type input "TypeScript"
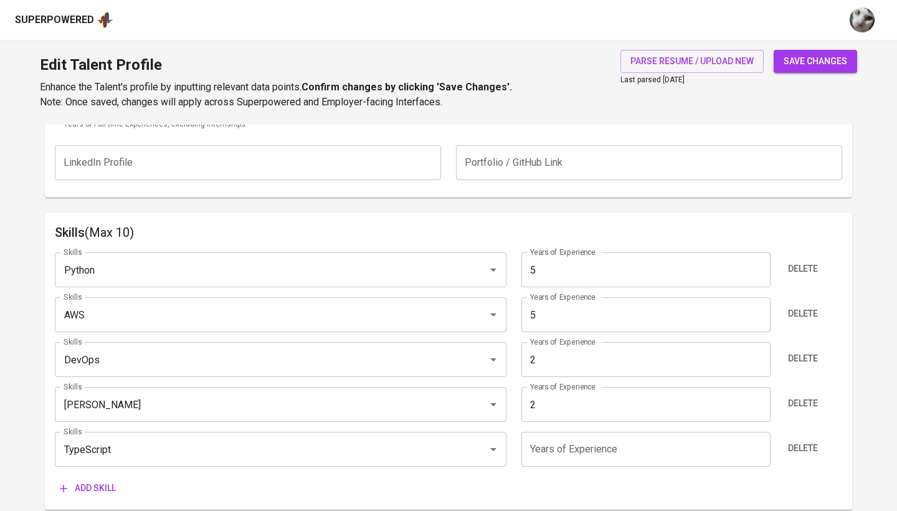
click at [583, 452] on input "number" at bounding box center [645, 449] width 248 height 35
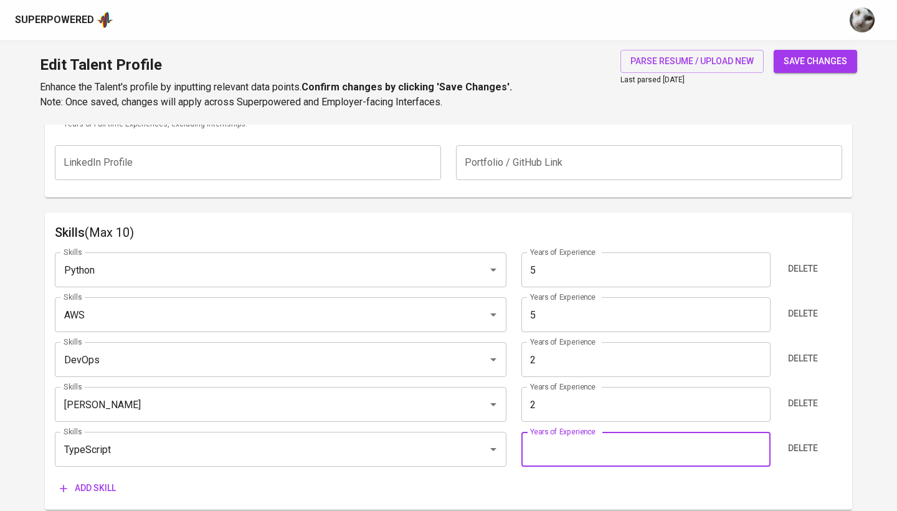
type input "2"
type input "3"
click at [70, 484] on span "Add skill" at bounding box center [88, 488] width 56 height 16
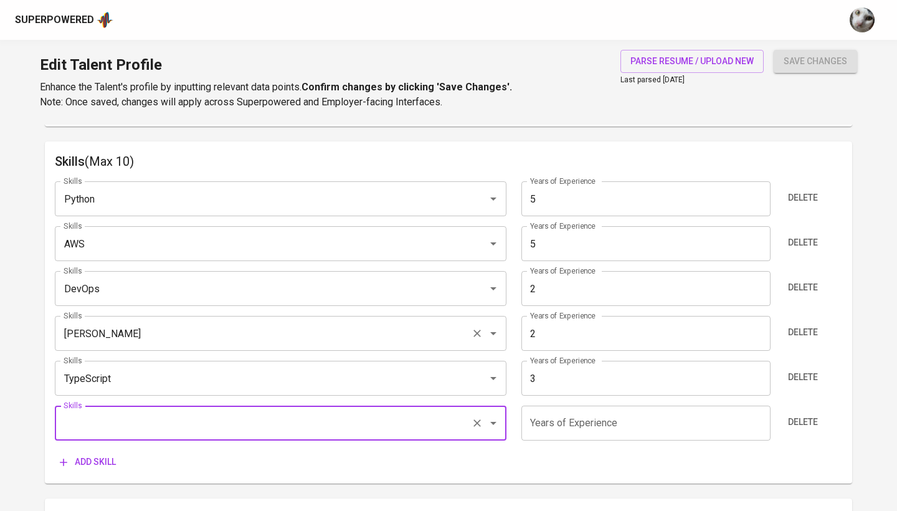
scroll to position [633, 0]
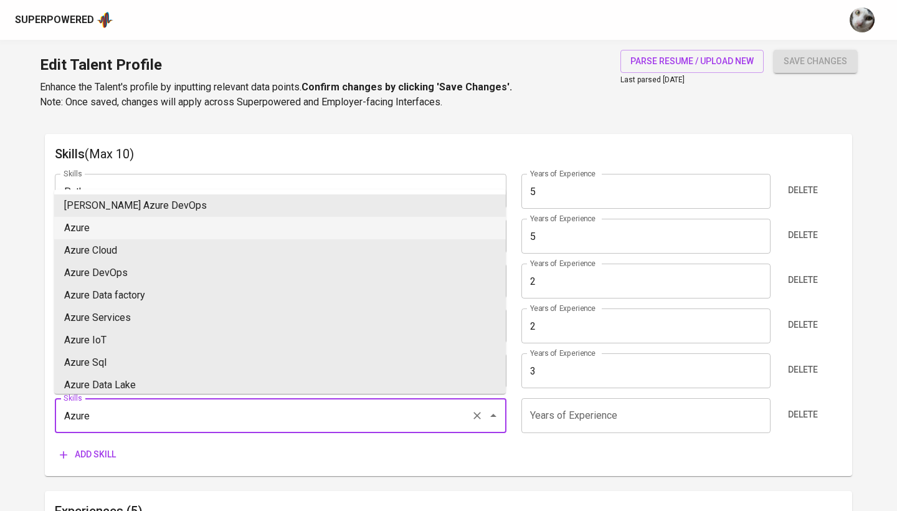
click at [268, 229] on li "Azure" at bounding box center [279, 228] width 451 height 22
type input "Azure"
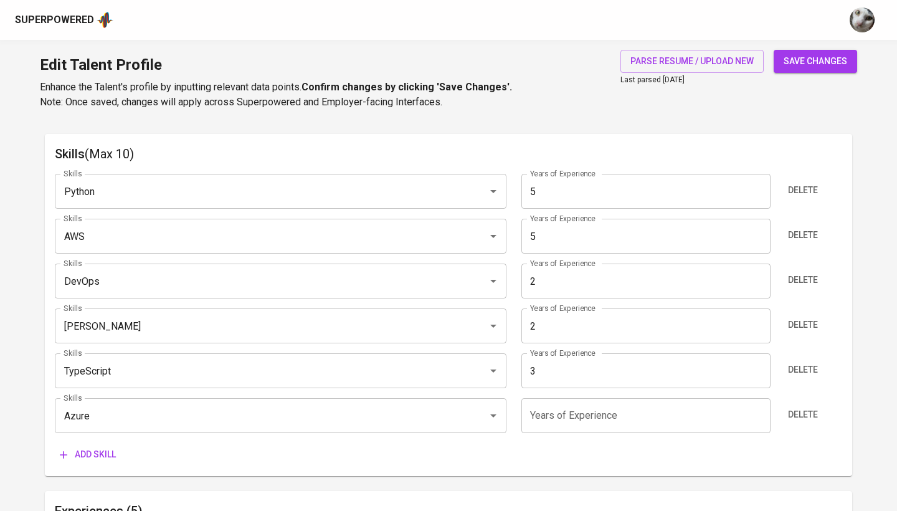
click at [574, 419] on input "number" at bounding box center [645, 415] width 248 height 35
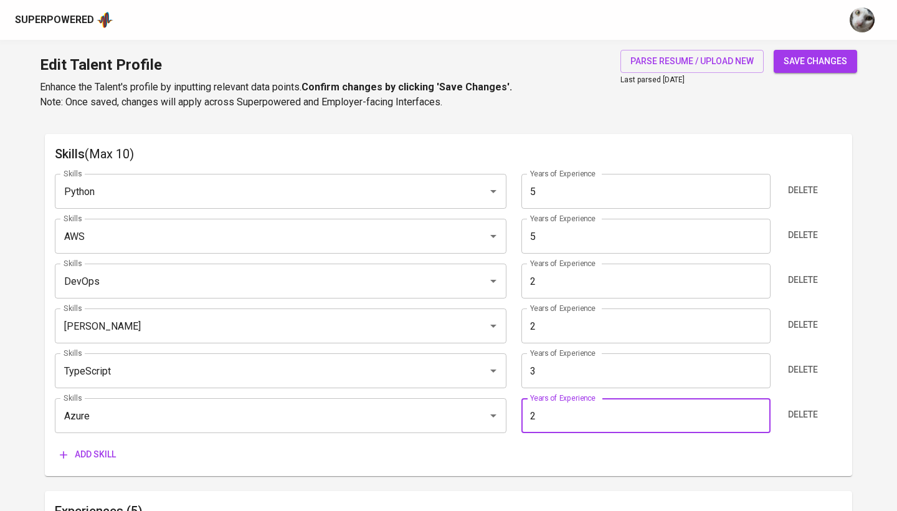
type input "2"
click at [807, 55] on span "save changes" at bounding box center [815, 62] width 64 height 16
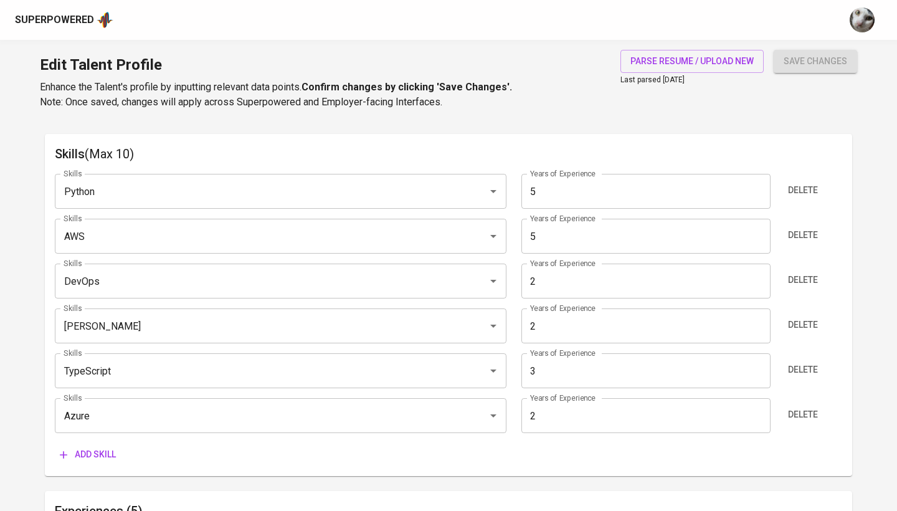
type input "AWS"
type input "Python"
type input "TypeScript"
type input "3"
type input "Microsoft Azure"
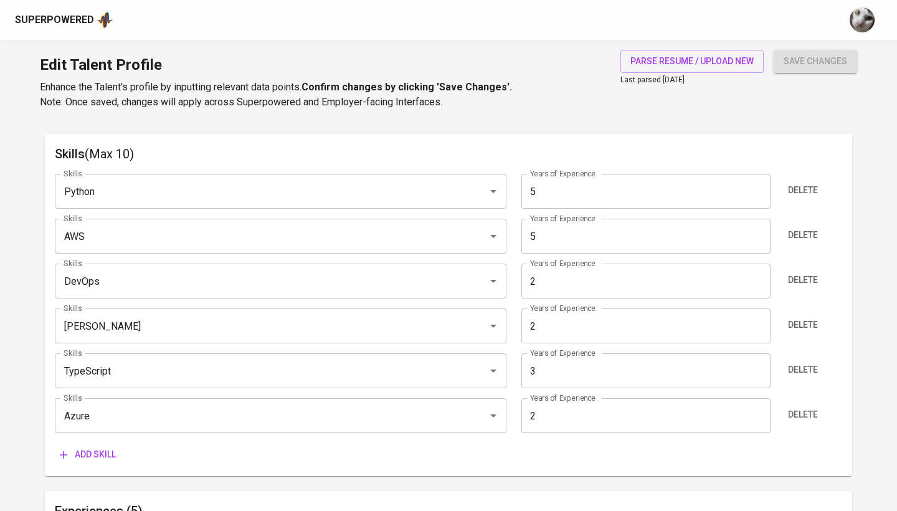
type input "Jenkins"
type input "2"
type input "DevOps"
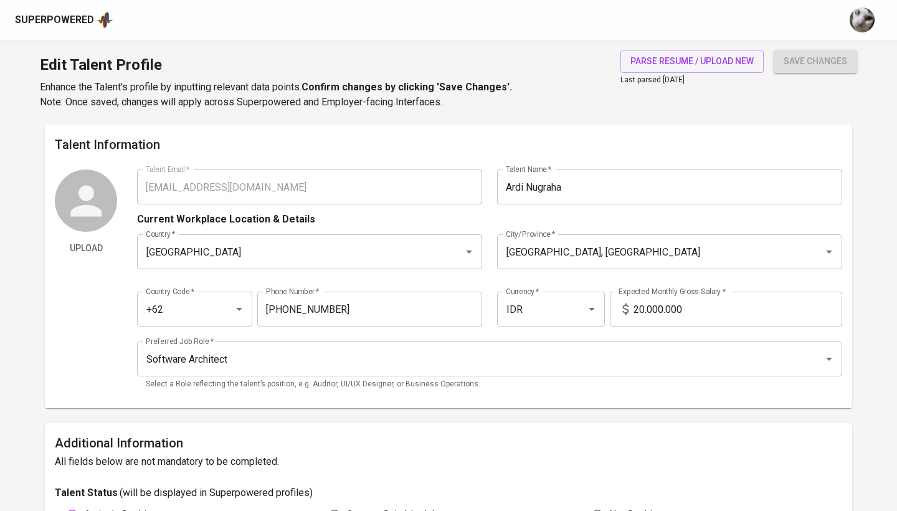
scroll to position [0, 0]
click at [82, 18] on div "Superpowered" at bounding box center [54, 20] width 79 height 14
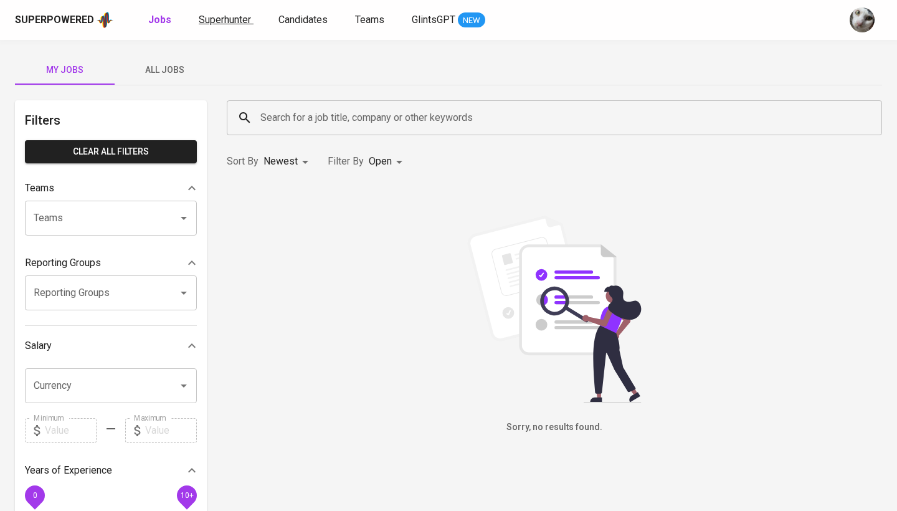
click at [236, 21] on span "Superhunter" at bounding box center [225, 20] width 52 height 12
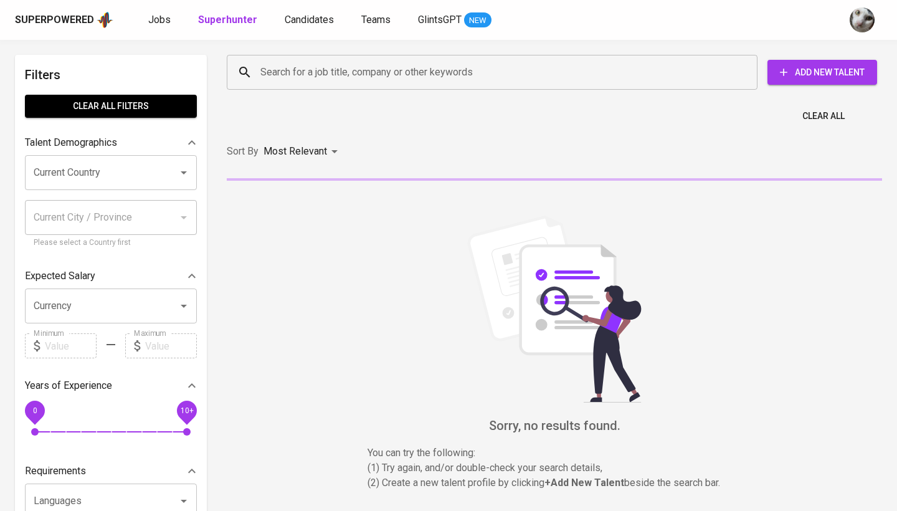
click at [295, 70] on input "Search for a job title, company or other keywords" at bounding box center [495, 72] width 476 height 24
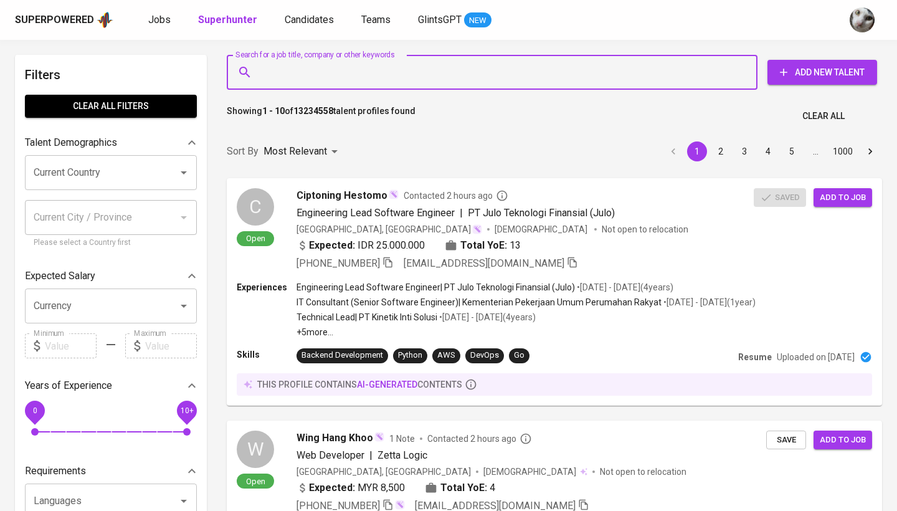
paste input "me@ardinugraha.com"
type input "me@ardinugraha.com"
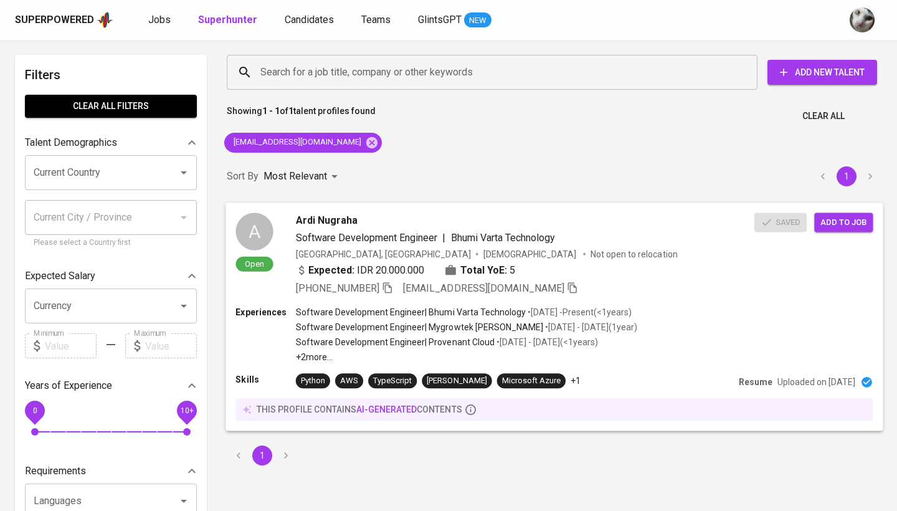
click at [862, 220] on span "Add to job" at bounding box center [843, 222] width 46 height 14
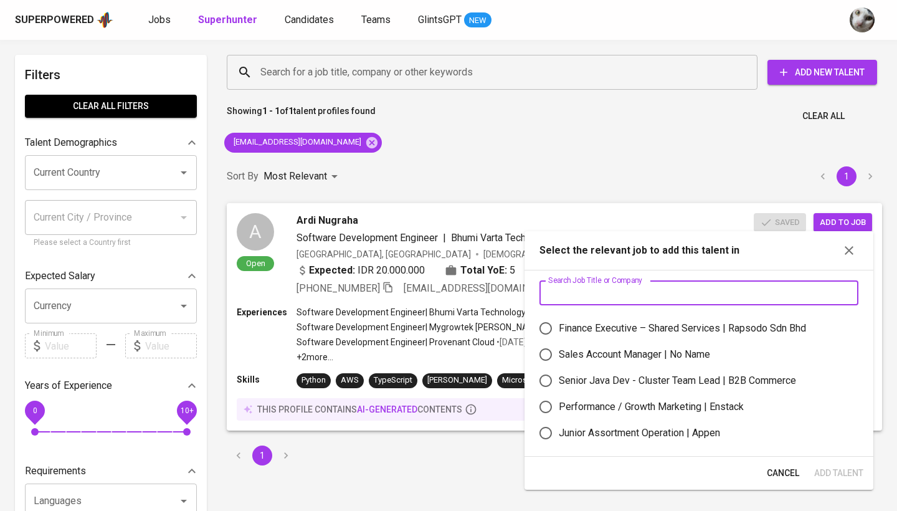
click at [607, 285] on input "text" at bounding box center [698, 292] width 319 height 25
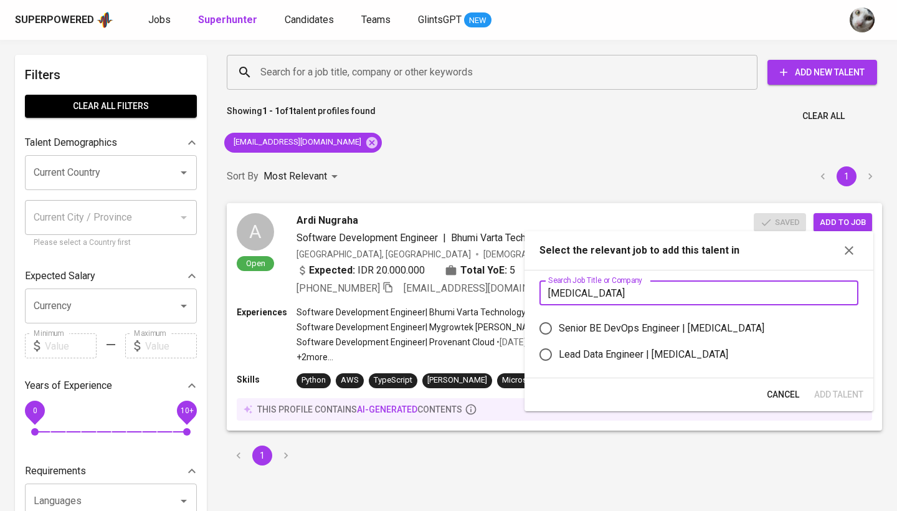
type input "[MEDICAL_DATA]"
click at [626, 352] on div "Lead Data Engineer | Meridia" at bounding box center [643, 354] width 169 height 15
click at [559, 352] on input "Lead Data Engineer | Meridia" at bounding box center [545, 354] width 26 height 26
radio input "true"
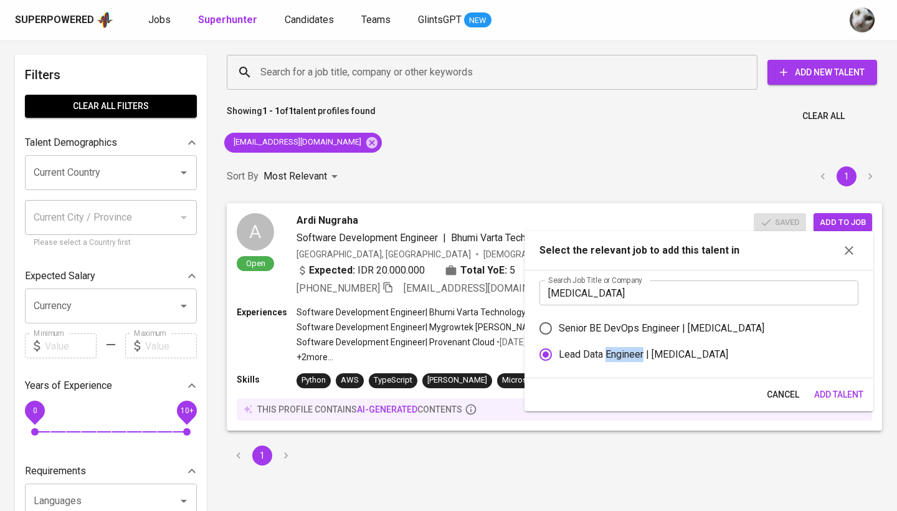
click at [626, 352] on div "Lead Data Engineer | Meridia" at bounding box center [643, 354] width 169 height 15
click at [559, 352] on input "Lead Data Engineer | Meridia" at bounding box center [545, 354] width 26 height 26
click at [628, 319] on label "Senior BE DevOps Engineer | Meridia" at bounding box center [690, 328] width 316 height 26
click at [559, 319] on input "Senior BE DevOps Engineer | Meridia" at bounding box center [545, 328] width 26 height 26
radio input "true"
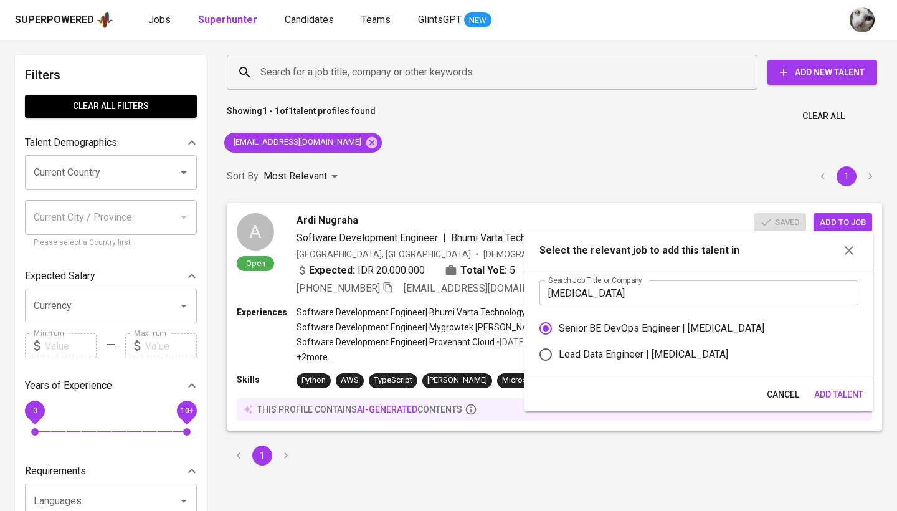
click at [826, 393] on span "Add Talent" at bounding box center [838, 395] width 49 height 16
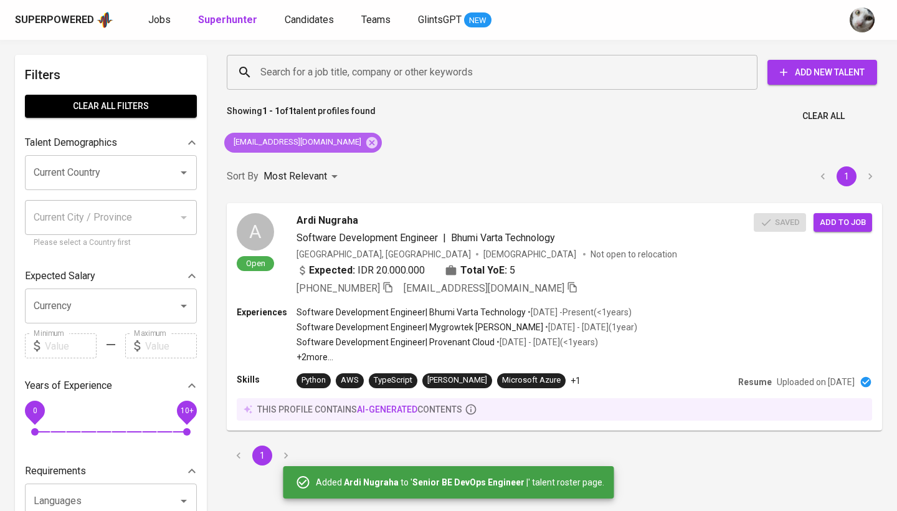
click at [366, 139] on icon at bounding box center [371, 141] width 11 height 11
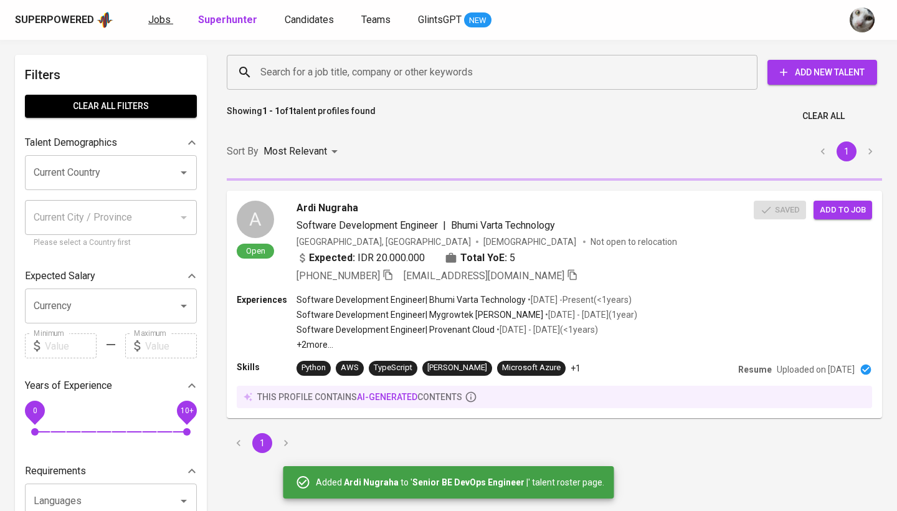
click at [163, 18] on span "Jobs" at bounding box center [159, 20] width 22 height 12
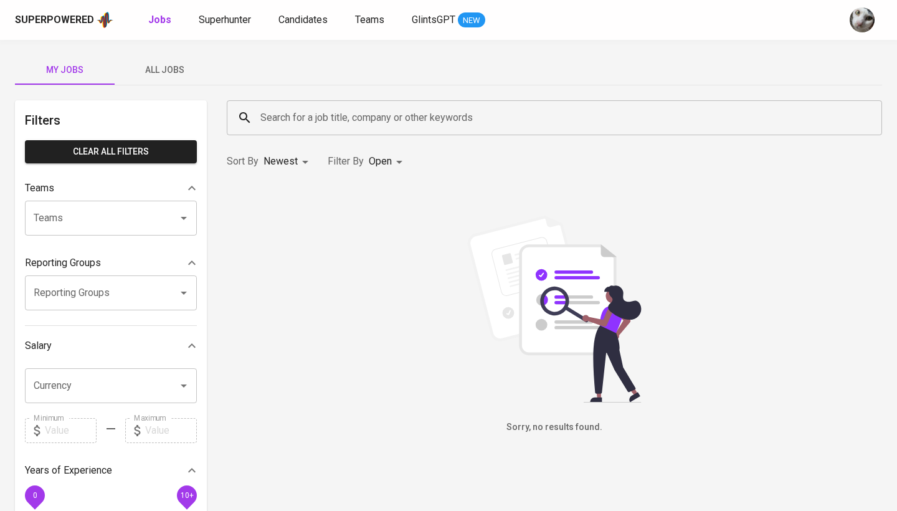
click at [175, 78] on button "All Jobs" at bounding box center [165, 70] width 100 height 30
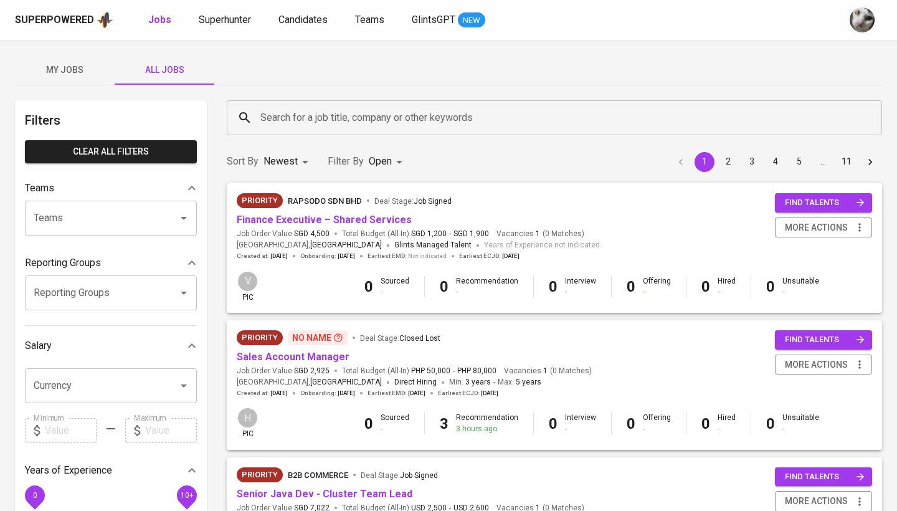
click at [296, 118] on input "Search for a job title, company or other keywords" at bounding box center [557, 118] width 600 height 24
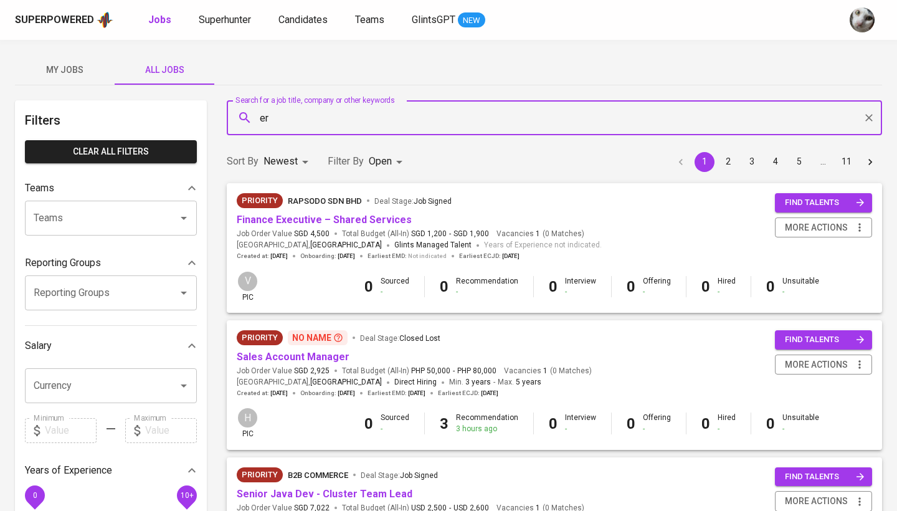
type input "e"
type input "[MEDICAL_DATA]"
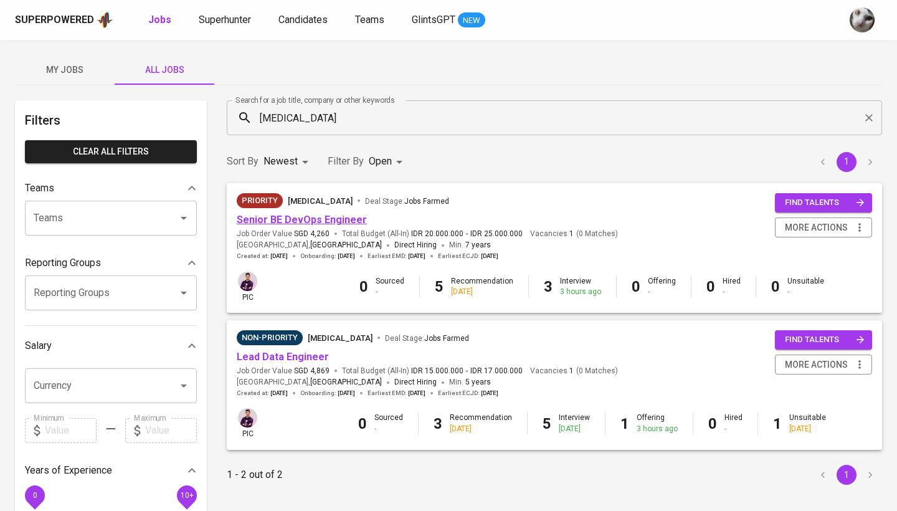
click at [324, 218] on link "Senior BE DevOps Engineer" at bounding box center [302, 220] width 130 height 12
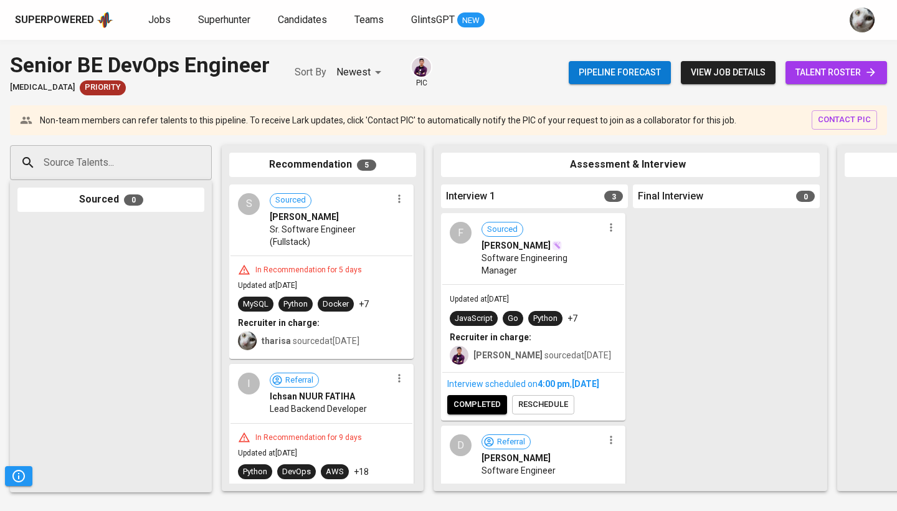
click at [825, 72] on span "talent roster" at bounding box center [836, 73] width 82 height 16
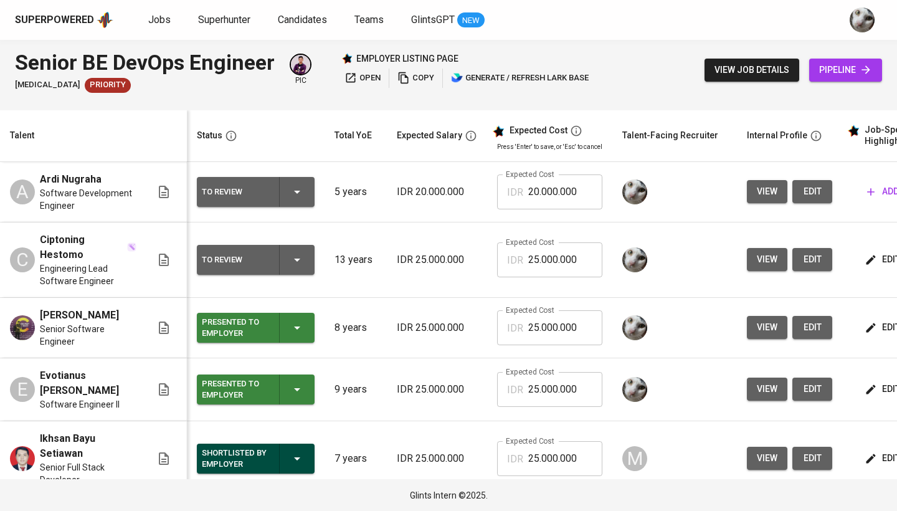
click at [873, 194] on icon "button" at bounding box center [870, 192] width 12 height 12
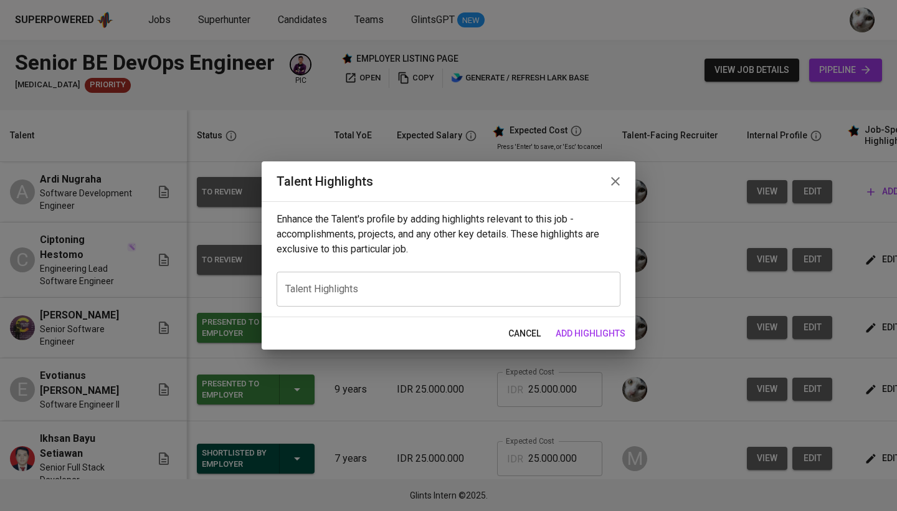
click at [421, 305] on div "x Talent Highlights" at bounding box center [448, 289] width 344 height 35
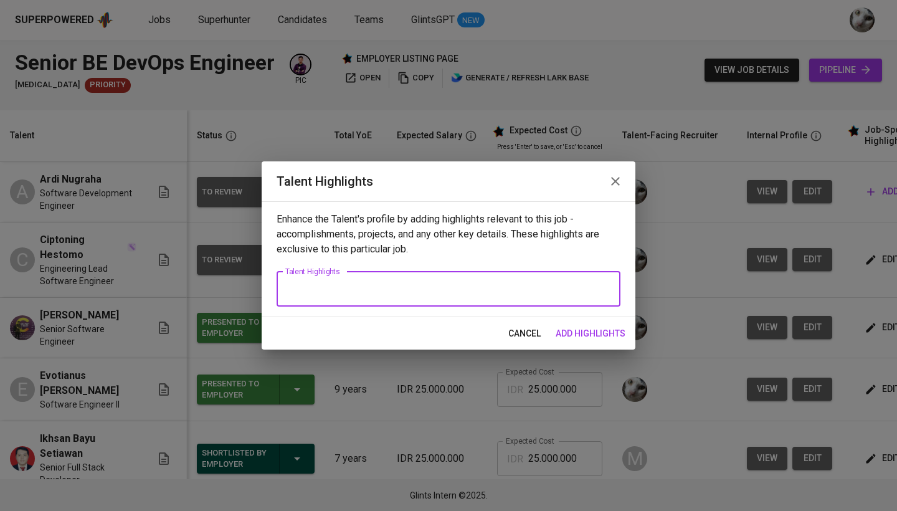
paste textarea "Designed, deployed, and managed AWS-based infrastructure (EC2, S3, RDS, VPC, EC…"
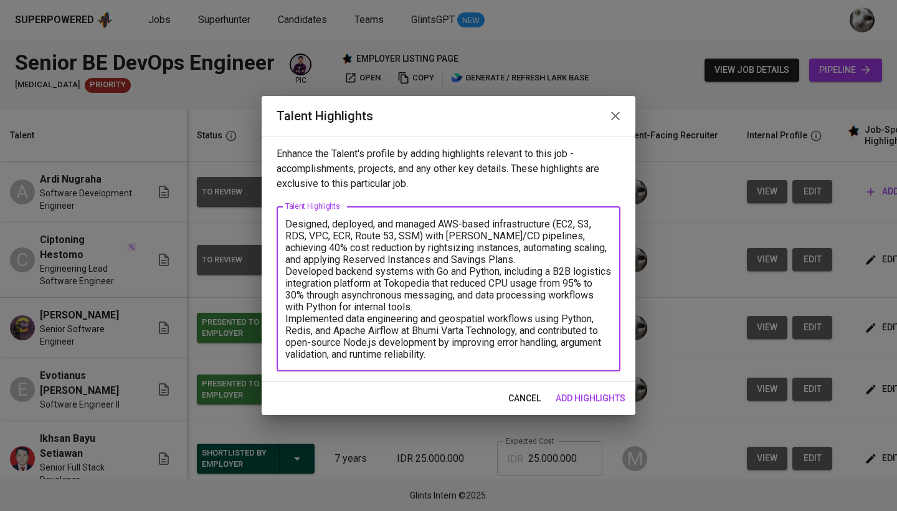
click at [285, 222] on textarea "Designed, deployed, and managed AWS-based infrastructure (EC2, S3, RDS, VPC, EC…" at bounding box center [448, 289] width 326 height 142
click at [287, 272] on textarea "- Designed, deployed, and managed AWS-based infrastructure (EC2, S3, RDS, VPC, …" at bounding box center [448, 289] width 326 height 142
click at [286, 321] on textarea "- Designed, deployed, and managed AWS-based infrastructure (EC2, S3, RDS, VPC, …" at bounding box center [448, 289] width 326 height 142
click at [443, 360] on div "- Designed, deployed, and managed AWS-based infrastructure (EC2, S3, RDS, VPC, …" at bounding box center [448, 288] width 344 height 165
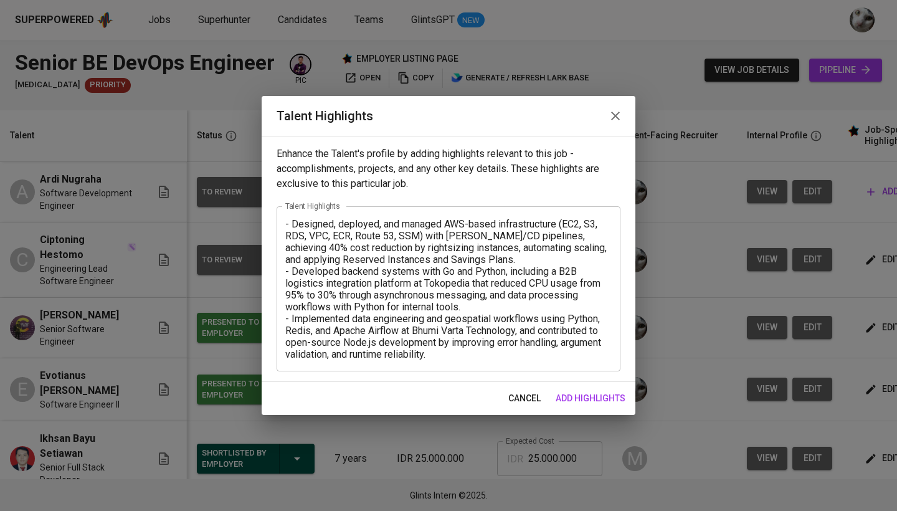
click at [443, 360] on div "- Designed, deployed, and managed AWS-based infrastructure (EC2, S3, RDS, VPC, …" at bounding box center [448, 288] width 344 height 165
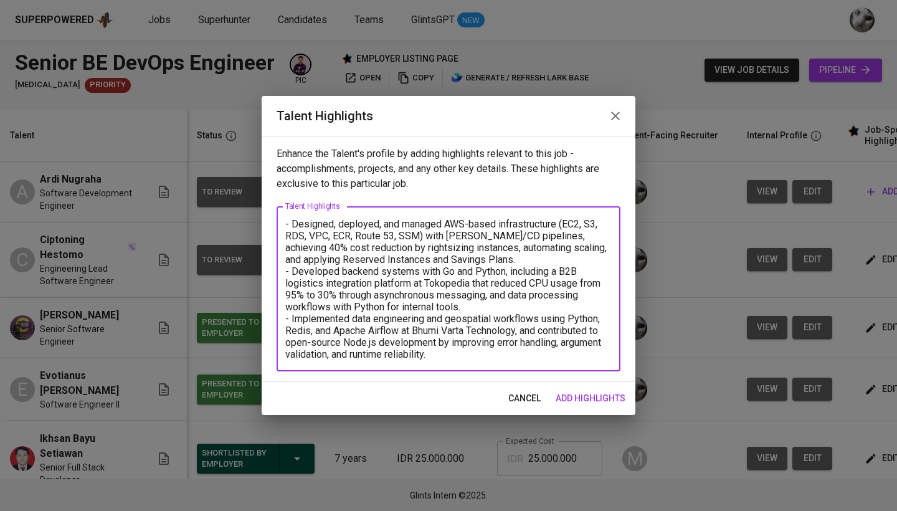
click at [443, 354] on textarea "- Designed, deployed, and managed AWS-based infrastructure (EC2, S3, RDS, VPC, …" at bounding box center [448, 289] width 326 height 142
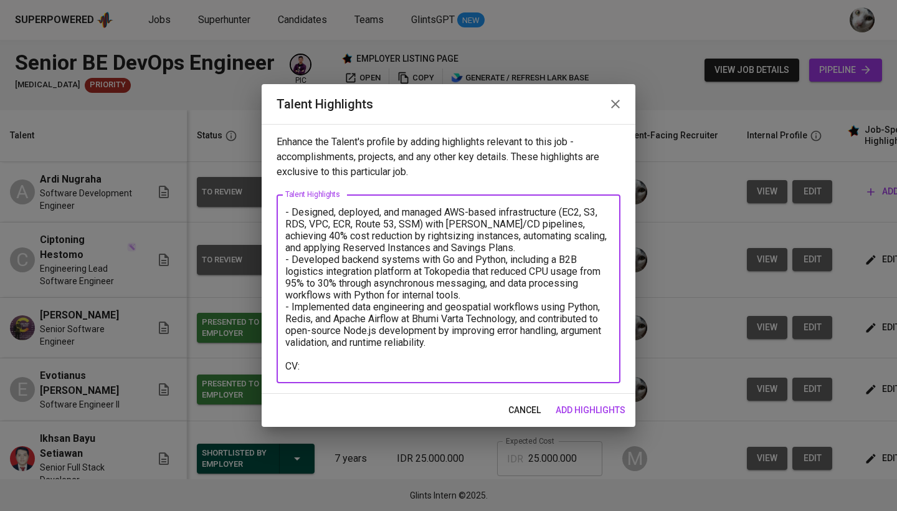
paste textarea "https://glints.sg.larksuite.com/file/JUIhb09O6osvU5x4PJJlzB0JgWg?from=from_copy…"
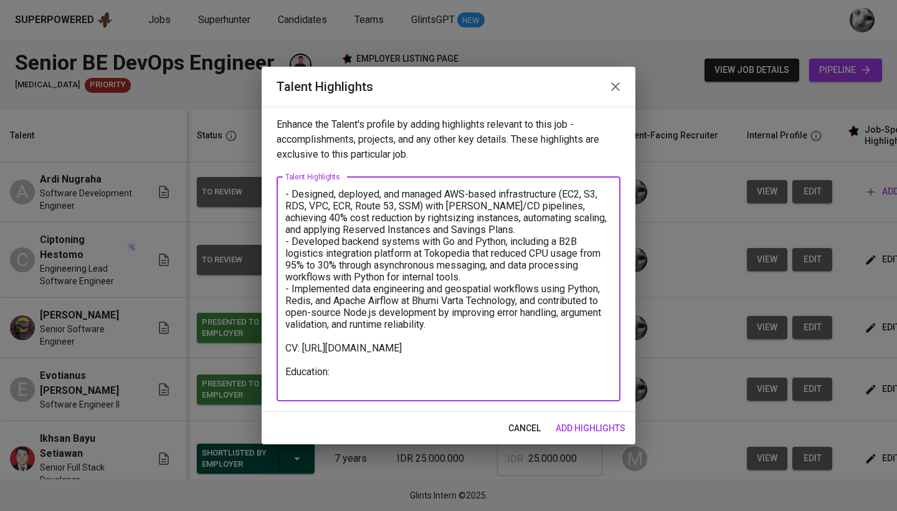
paste textarea "Bachelor of Science in Computer Science"
paste textarea "University of Engineering and Tecnology Raharja"
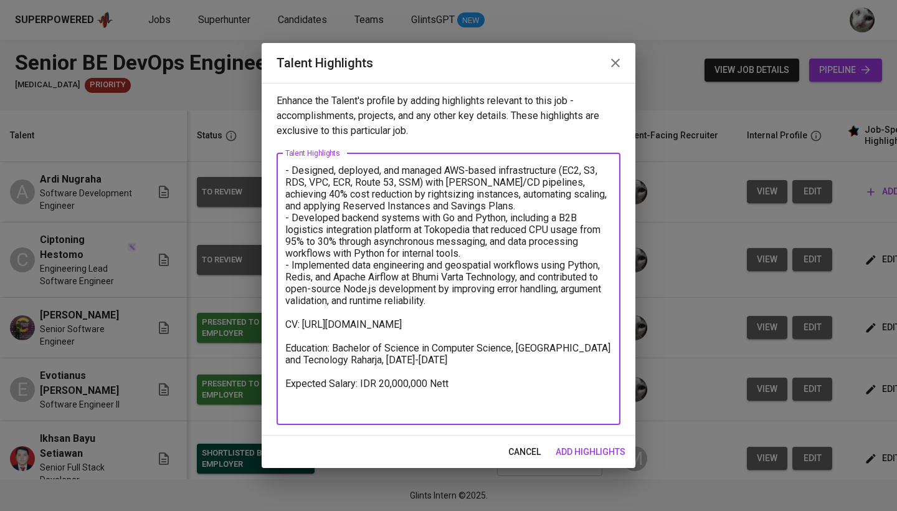
click at [414, 341] on textarea "- Designed, deployed, and managed AWS-based infrastructure (EC2, S3, RDS, VPC, …" at bounding box center [448, 288] width 326 height 248
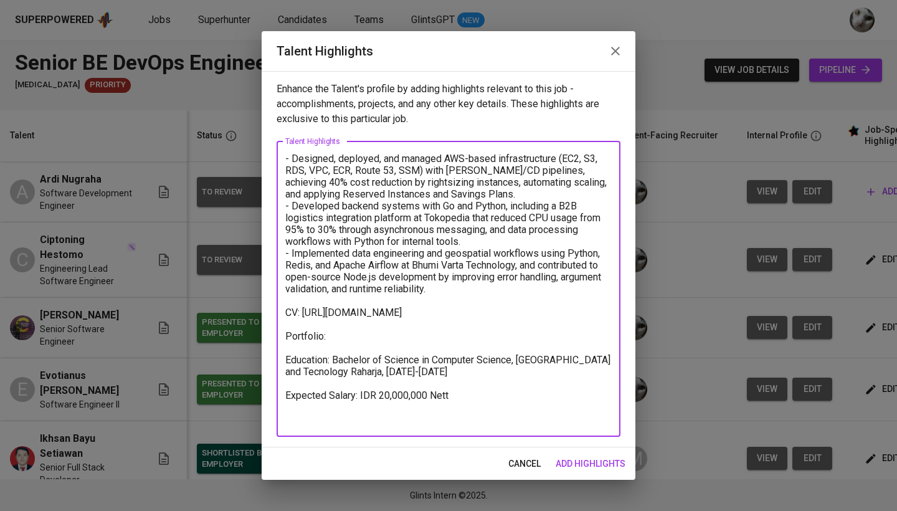
paste textarea "https://github.com/arxngr"
click at [490, 417] on textarea "- Designed, deployed, and managed AWS-based infrastructure (EC2, S3, RDS, VPC, …" at bounding box center [448, 289] width 326 height 272
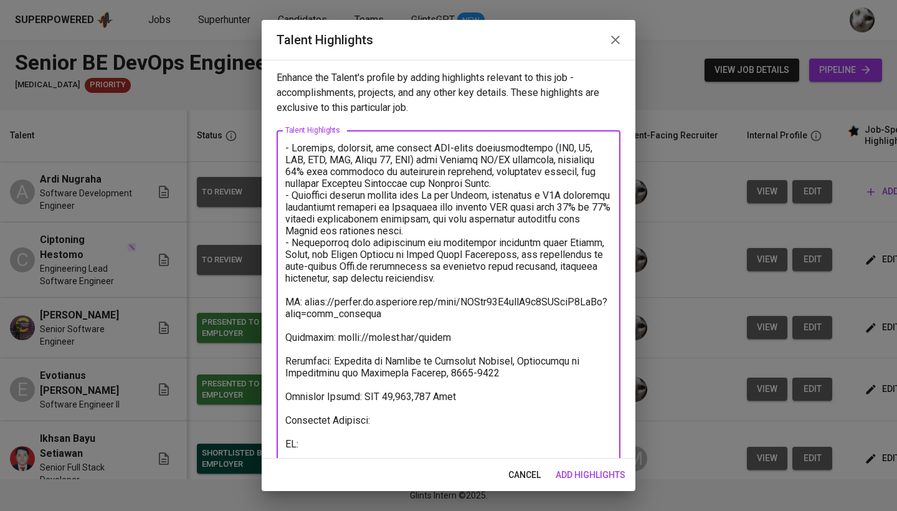
paste textarea "https://glints.sg.larksuite.com/minutes/obsgrs7vb26egl915cbpg9f4?from=from_copy…"
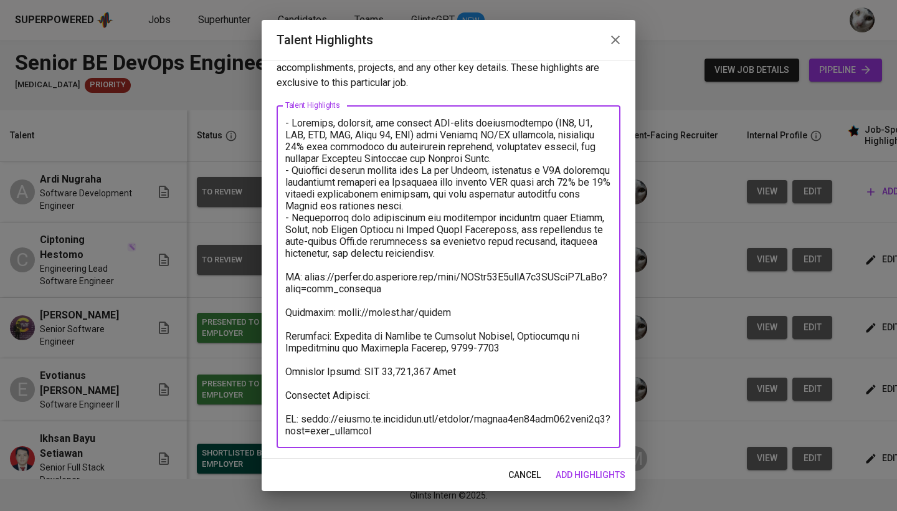
scroll to position [25, 0]
type textarea "- Designed, deployed, and managed AWS-based infrastructure (EC2, S3, RDS, VPC, …"
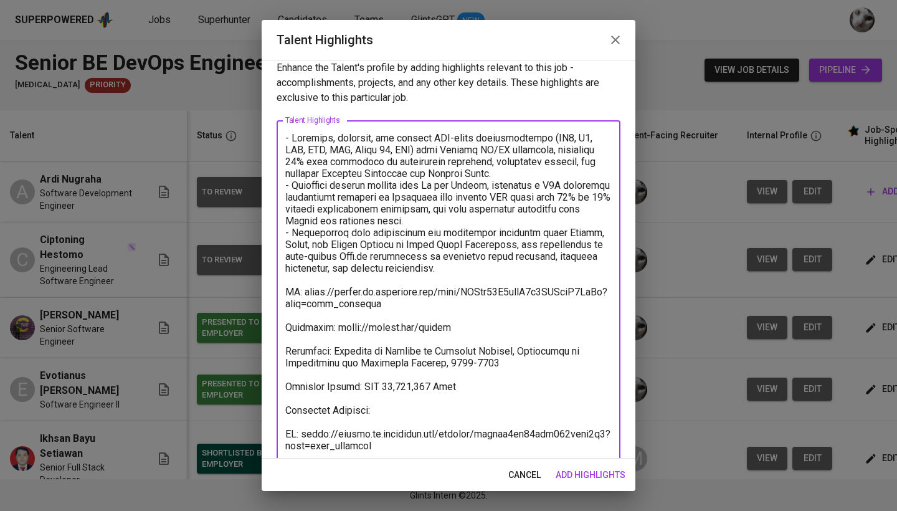
click at [592, 476] on span "add highlights" at bounding box center [590, 475] width 70 height 16
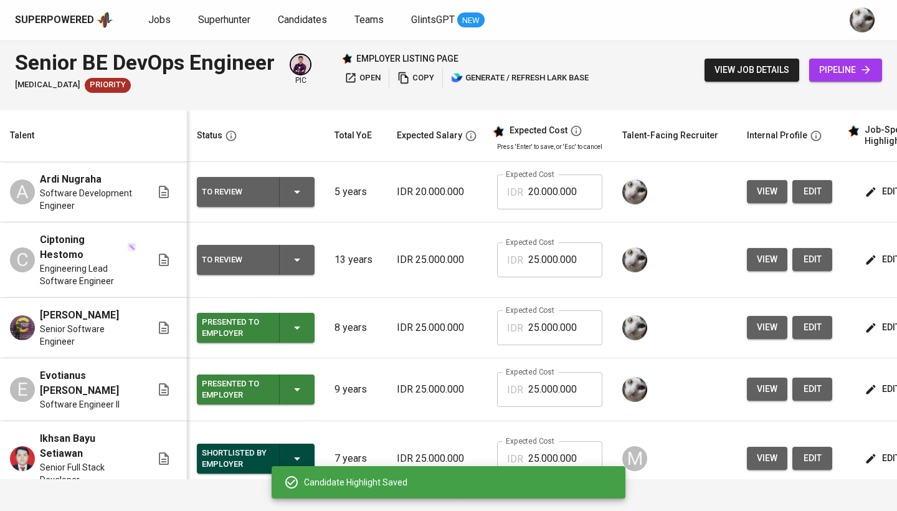
click at [862, 263] on button "edit" at bounding box center [883, 259] width 43 height 23
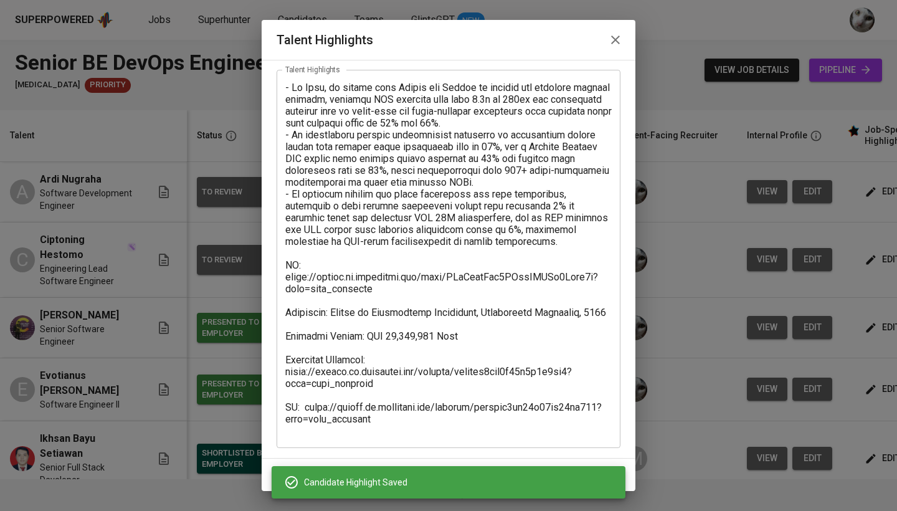
scroll to position [60, 0]
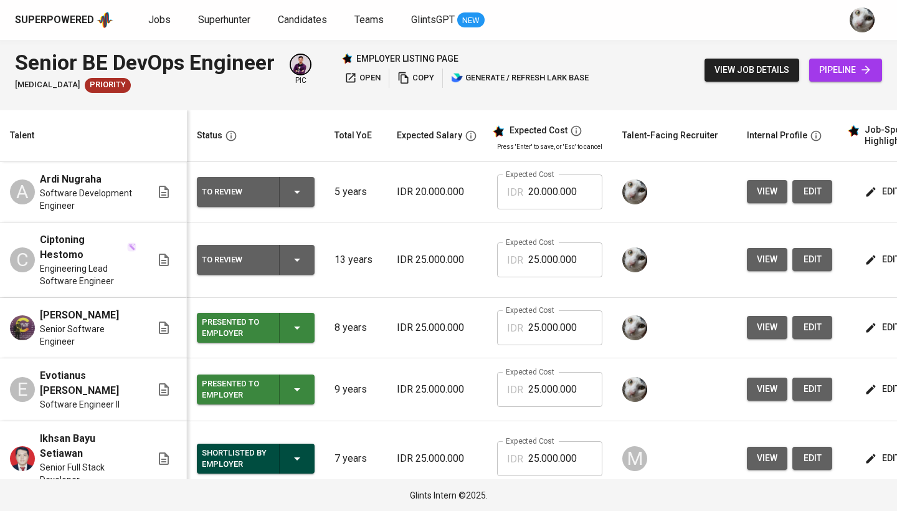
click at [590, 470] on td "Expected Cost IDR 25.000.000 Expected Cost" at bounding box center [549, 458] width 125 height 75
click at [882, 182] on button "edit" at bounding box center [883, 191] width 43 height 23
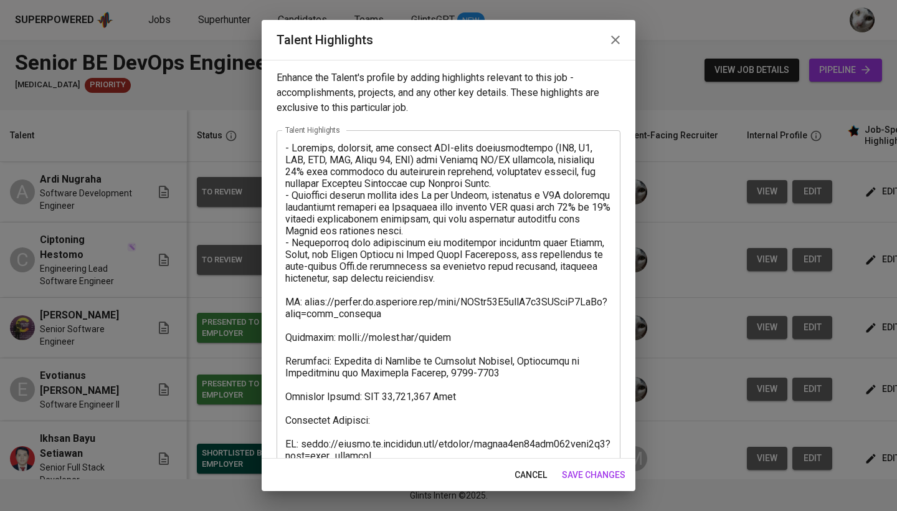
click at [409, 414] on textarea at bounding box center [448, 313] width 326 height 343
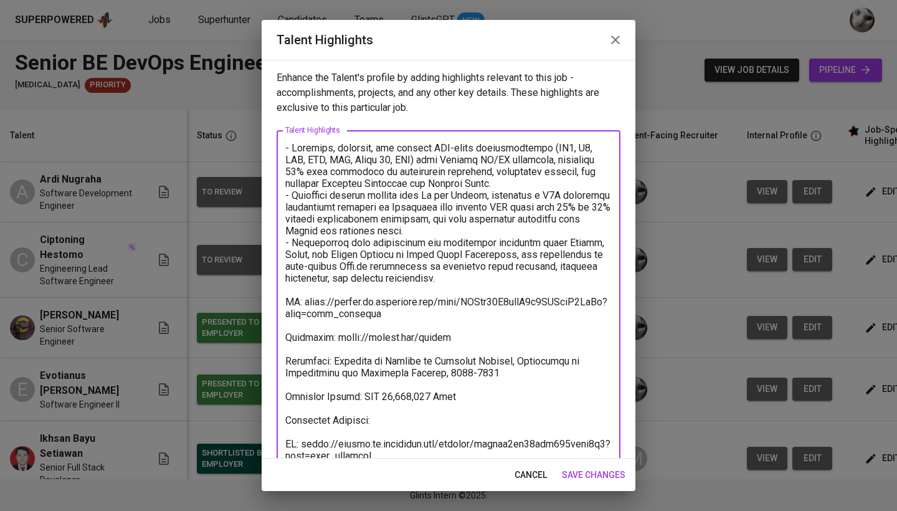
paste textarea "https://glints.sg.larksuite.com/minutes/obsgso445971ff64l15iahg3?from=from_copy…"
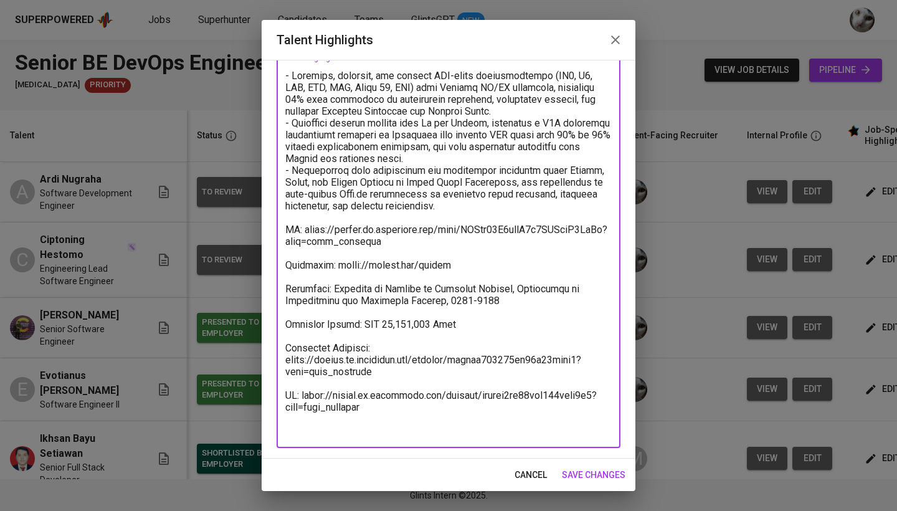
scroll to position [72, 0]
click at [524, 440] on div "x Talent Highlights" at bounding box center [448, 253] width 344 height 390
click at [496, 430] on textarea at bounding box center [448, 253] width 326 height 367
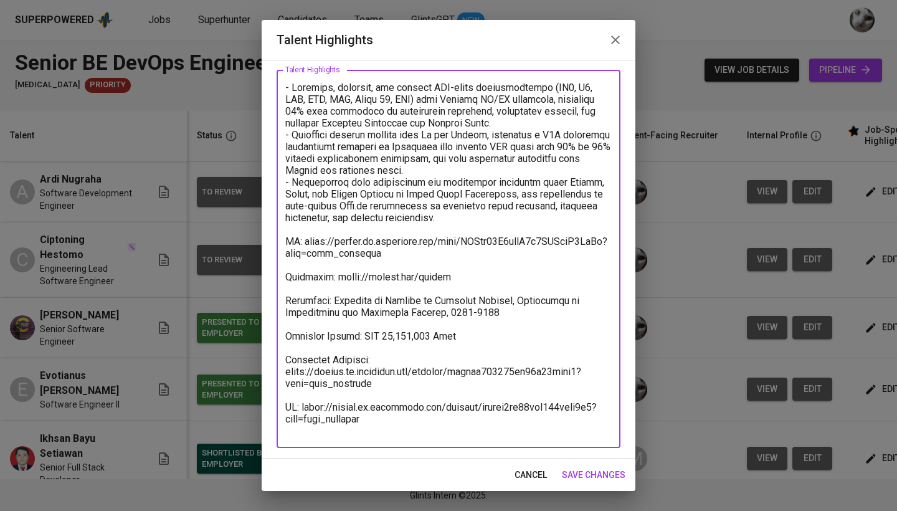
scroll to position [49, 0]
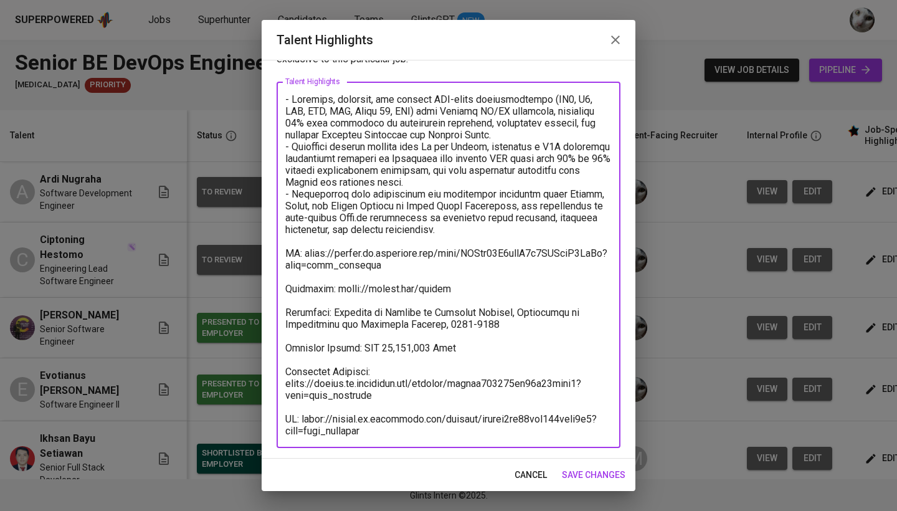
type textarea "- Designed, deployed, and managed AWS-based infrastructure (EC2, S3, RDS, VPC, …"
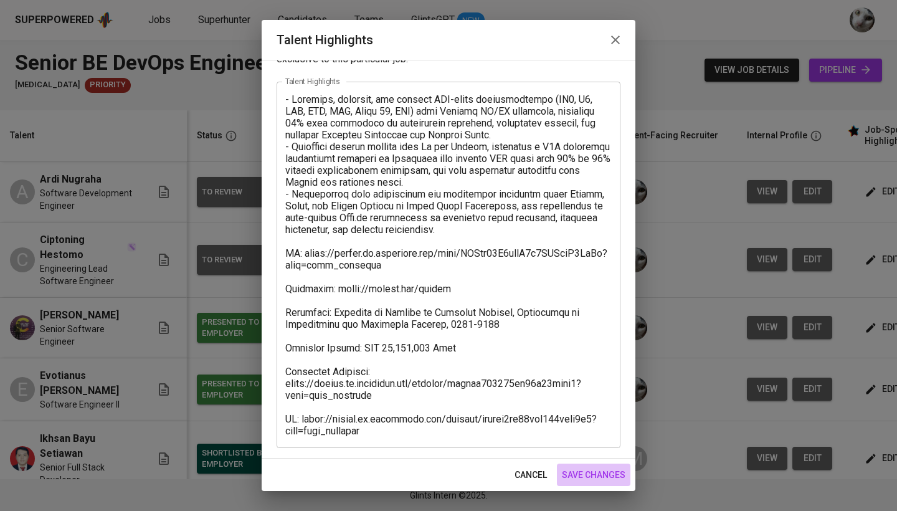
click at [580, 471] on span "save changes" at bounding box center [594, 475] width 64 height 16
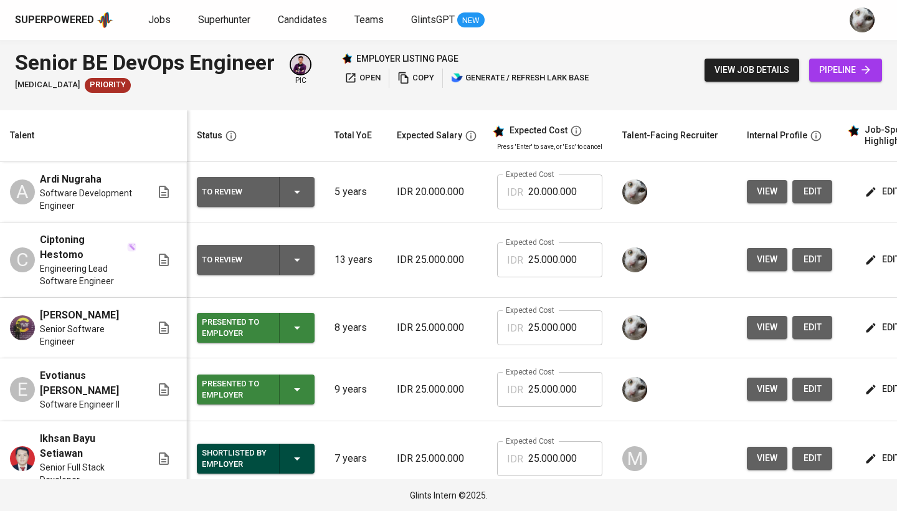
scroll to position [0, 0]
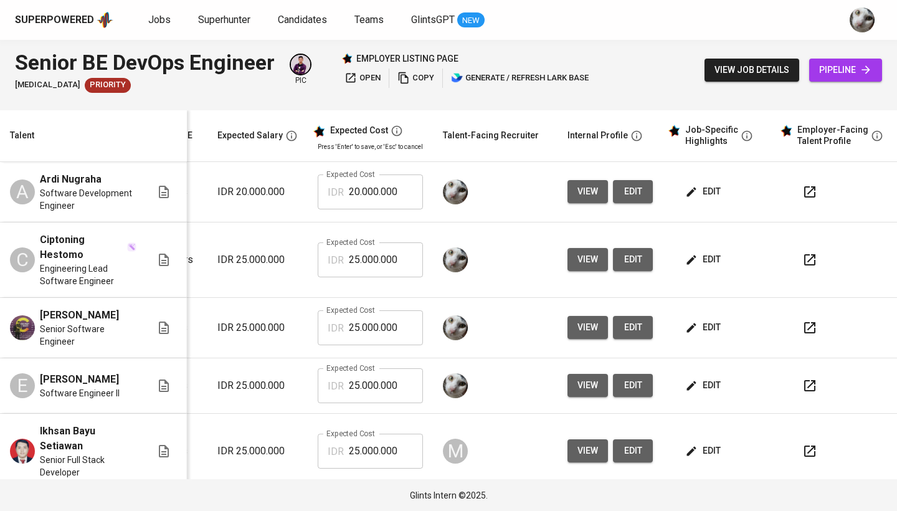
scroll to position [0, 187]
